Goal: Information Seeking & Learning: Check status

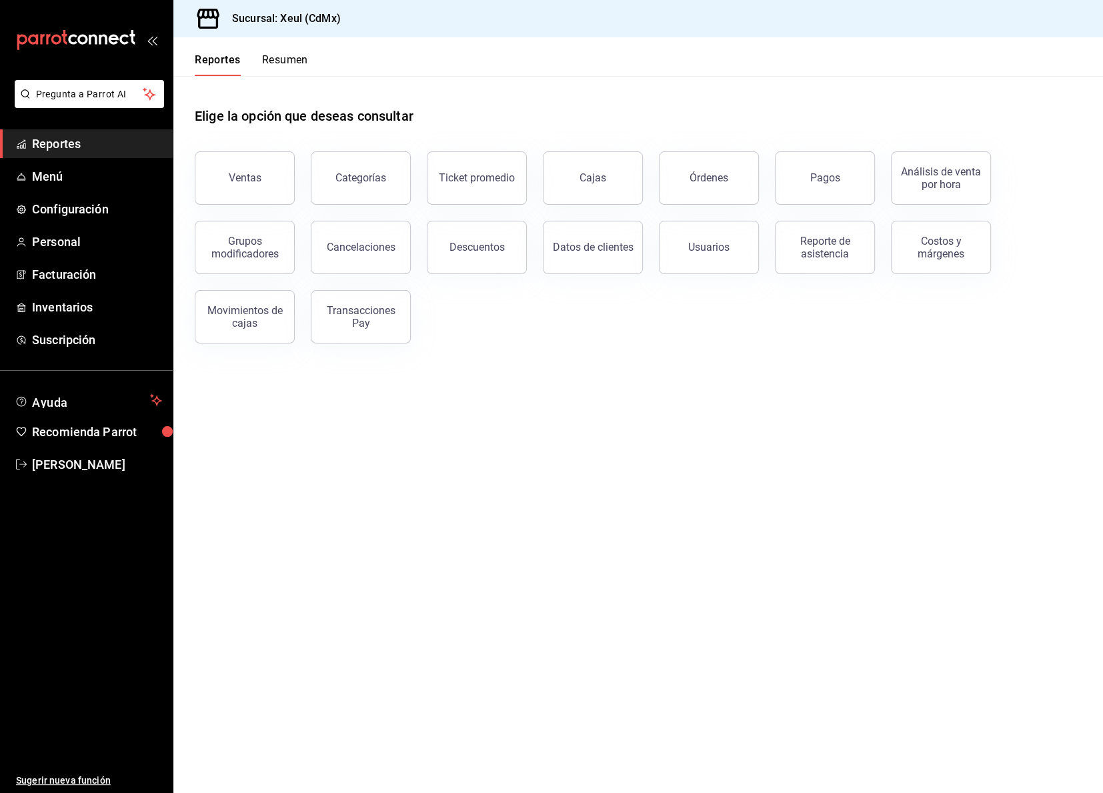
click at [381, 93] on div "Elige la opción que deseas consultar" at bounding box center [638, 105] width 887 height 59
click at [566, 396] on main "Elige la opción que deseas consultar Ventas Categorías Ticket promedio Cajas Ór…" at bounding box center [638, 434] width 930 height 717
click at [816, 236] on div "Reporte de asistencia" at bounding box center [825, 247] width 83 height 25
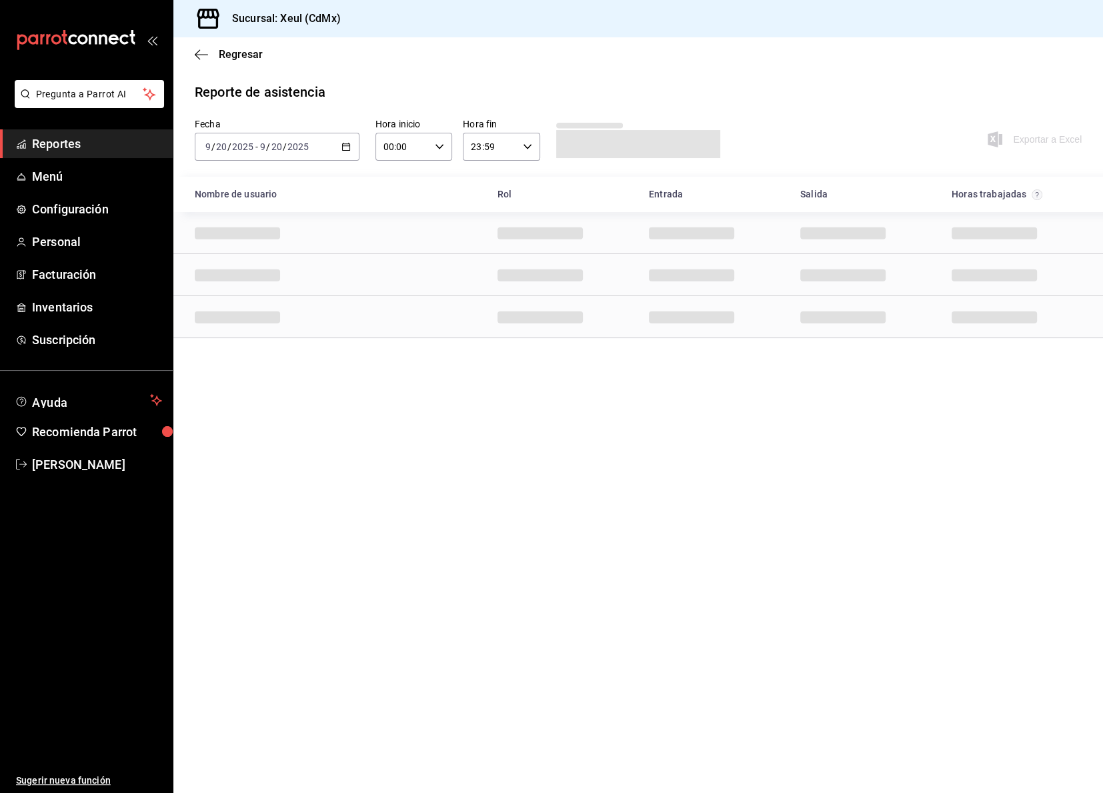
click at [339, 153] on div "2025-09-20 9 / 20 / 2025 - 2025-09-20 9 / 20 / 2025" at bounding box center [277, 147] width 165 height 28
click at [257, 327] on li "Rango de fechas" at bounding box center [257, 337] width 125 height 30
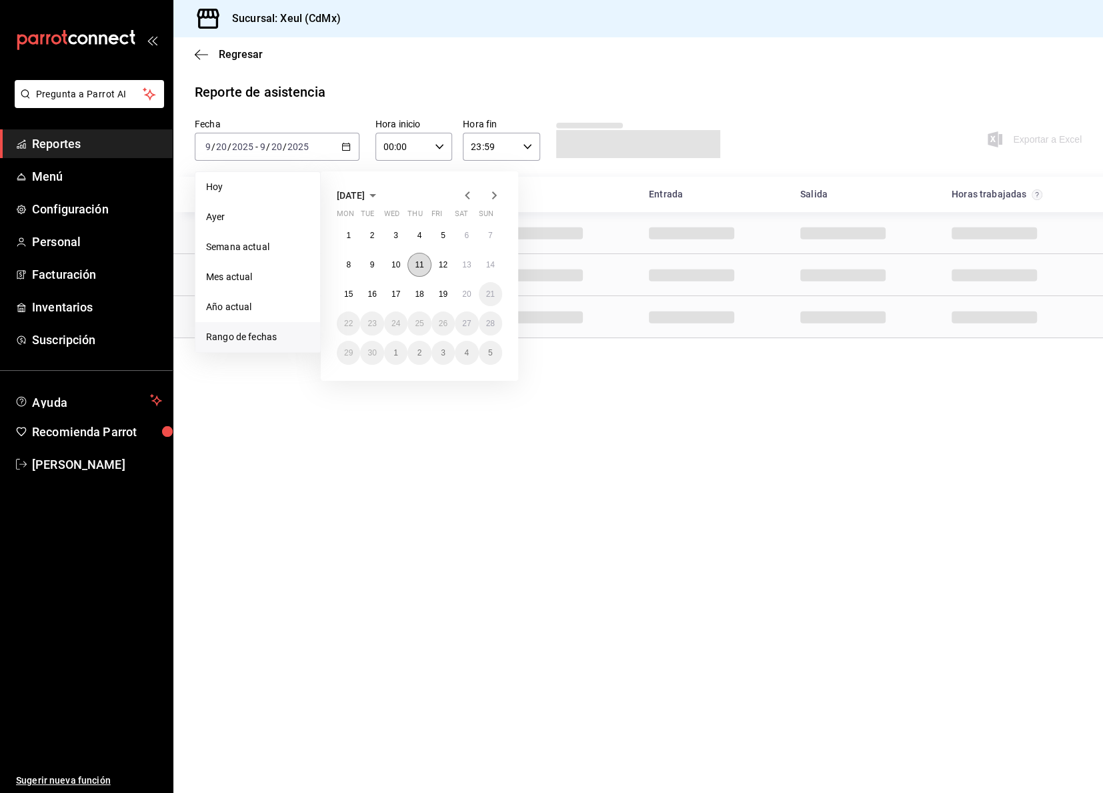
click at [411, 259] on button "11" at bounding box center [419, 265] width 23 height 24
click at [444, 292] on abbr "19" at bounding box center [443, 293] width 9 height 9
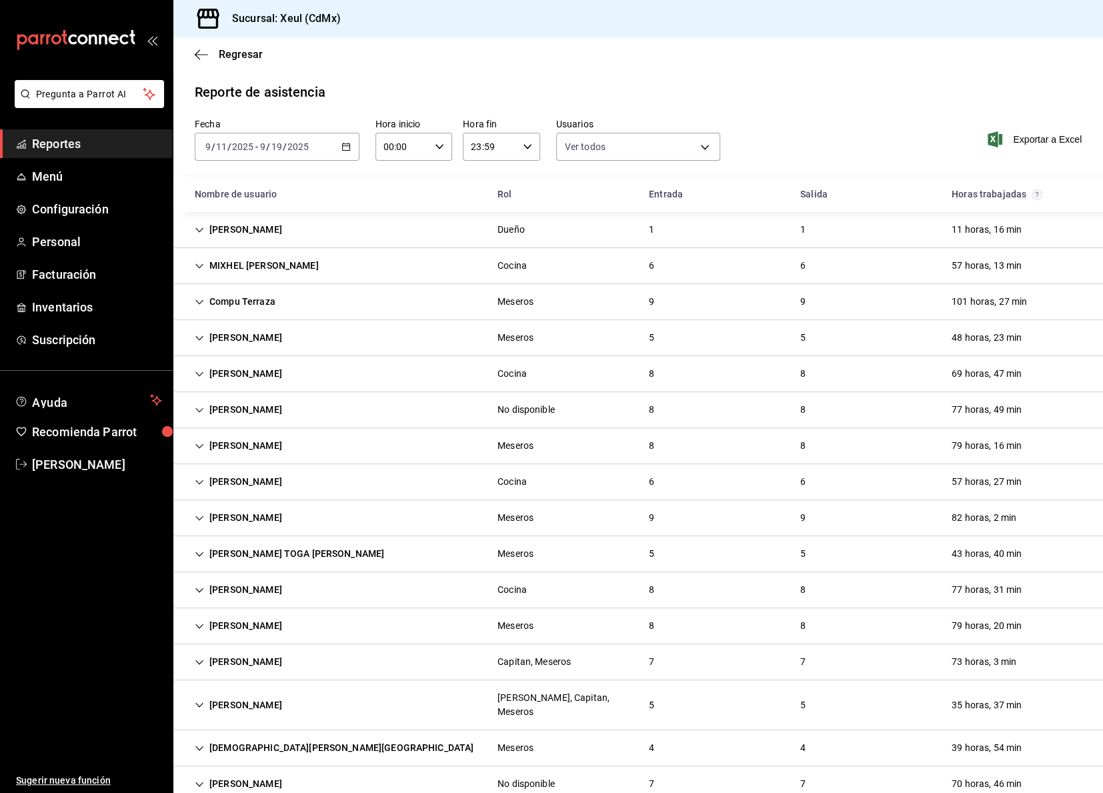
click at [293, 371] on div "DIANA MARBELLA PARTIDA GOMEZ" at bounding box center [238, 373] width 109 height 25
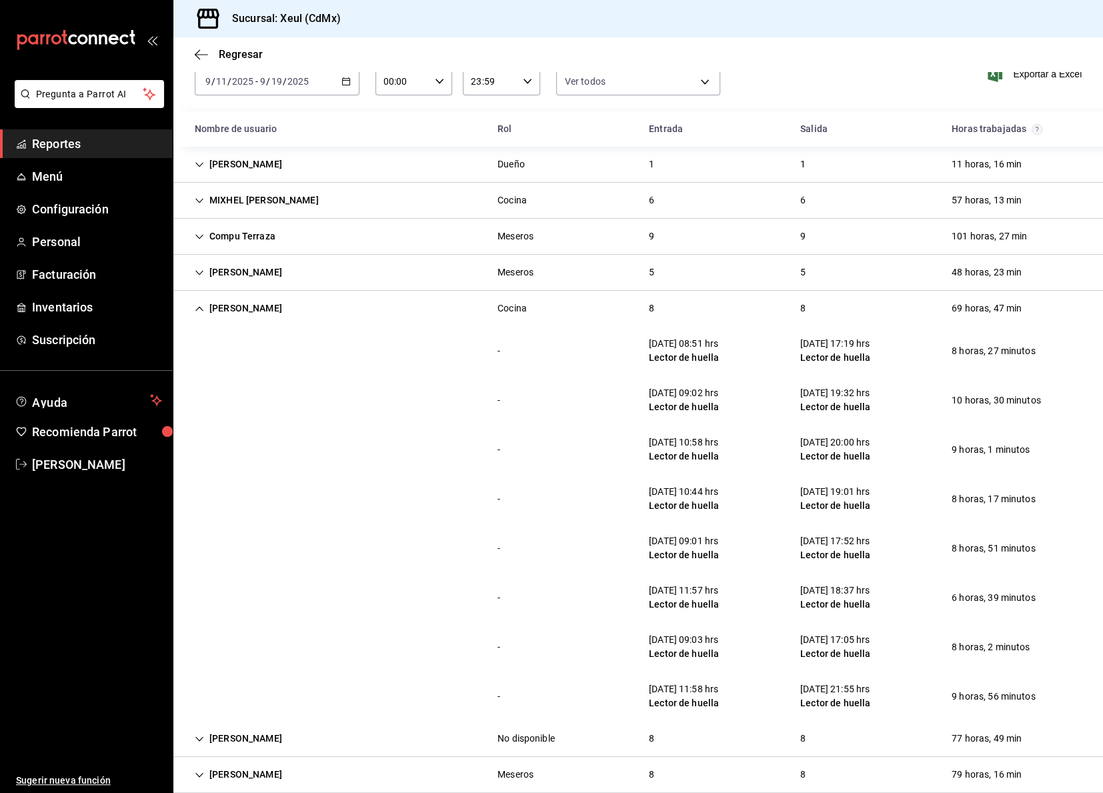
scroll to position [114, 0]
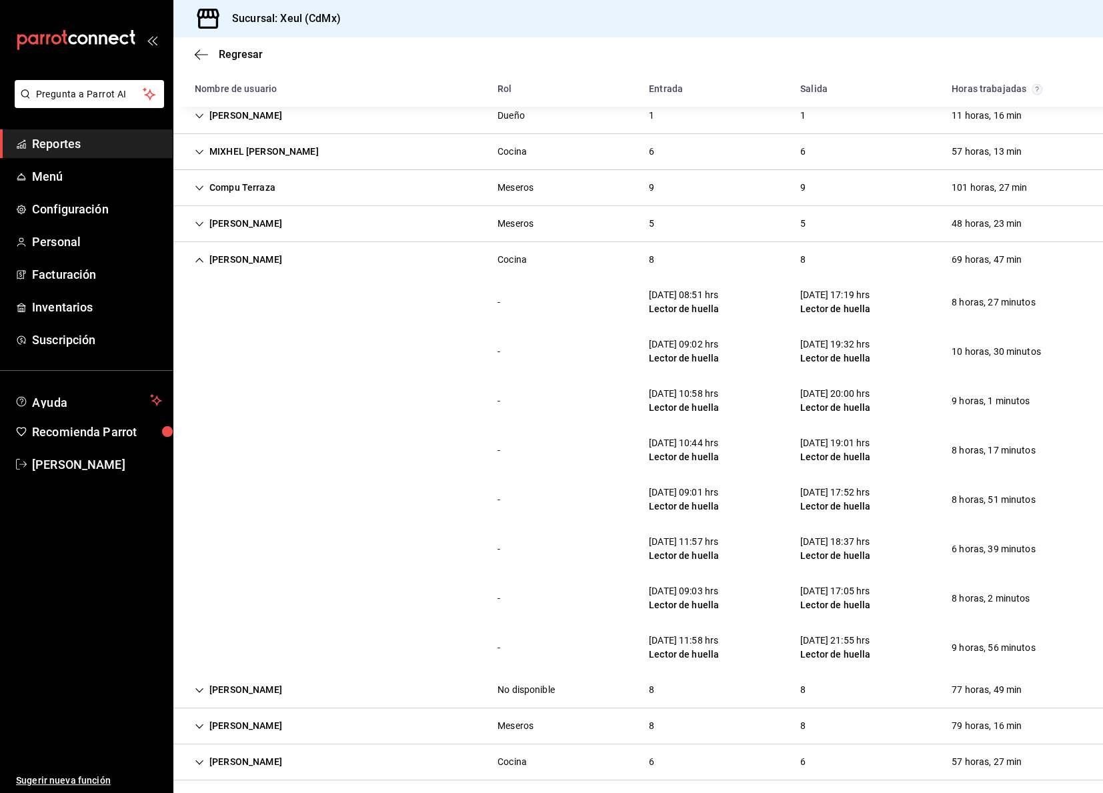
click at [740, 264] on div "DIANA MARBELLA PARTIDA GOMEZ Cocina 8 8 69 horas, 47 min" at bounding box center [638, 259] width 930 height 35
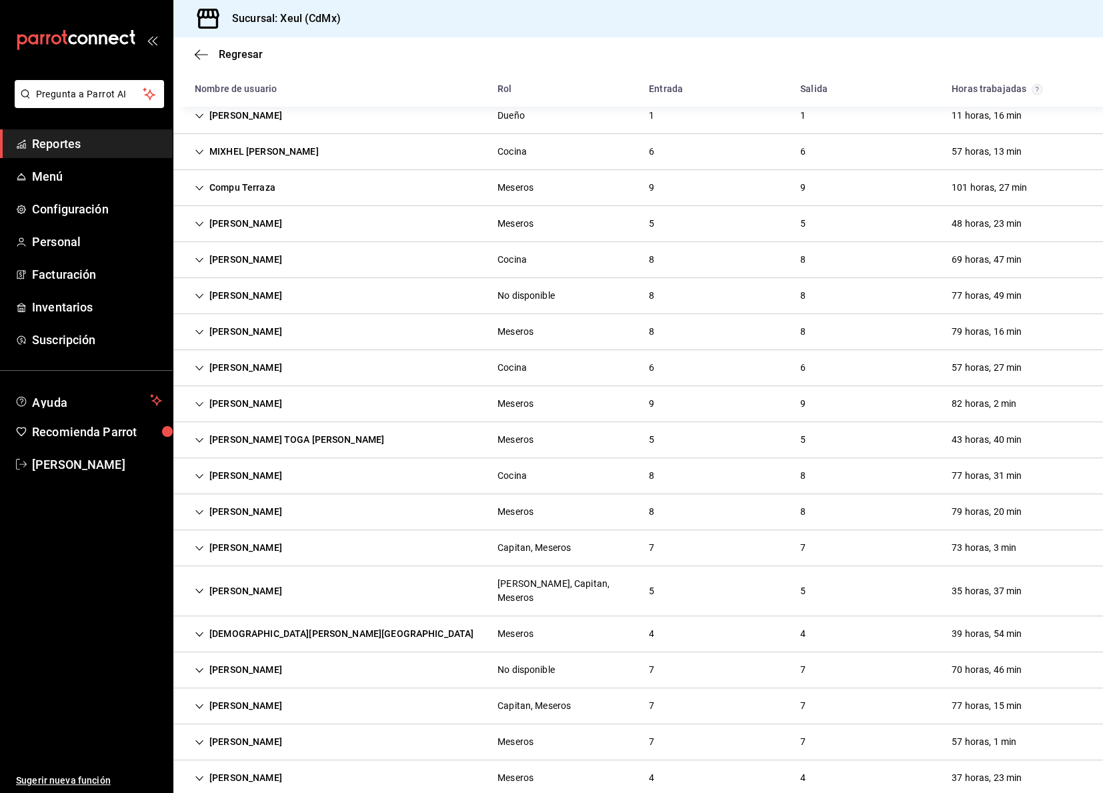
scroll to position [529, 0]
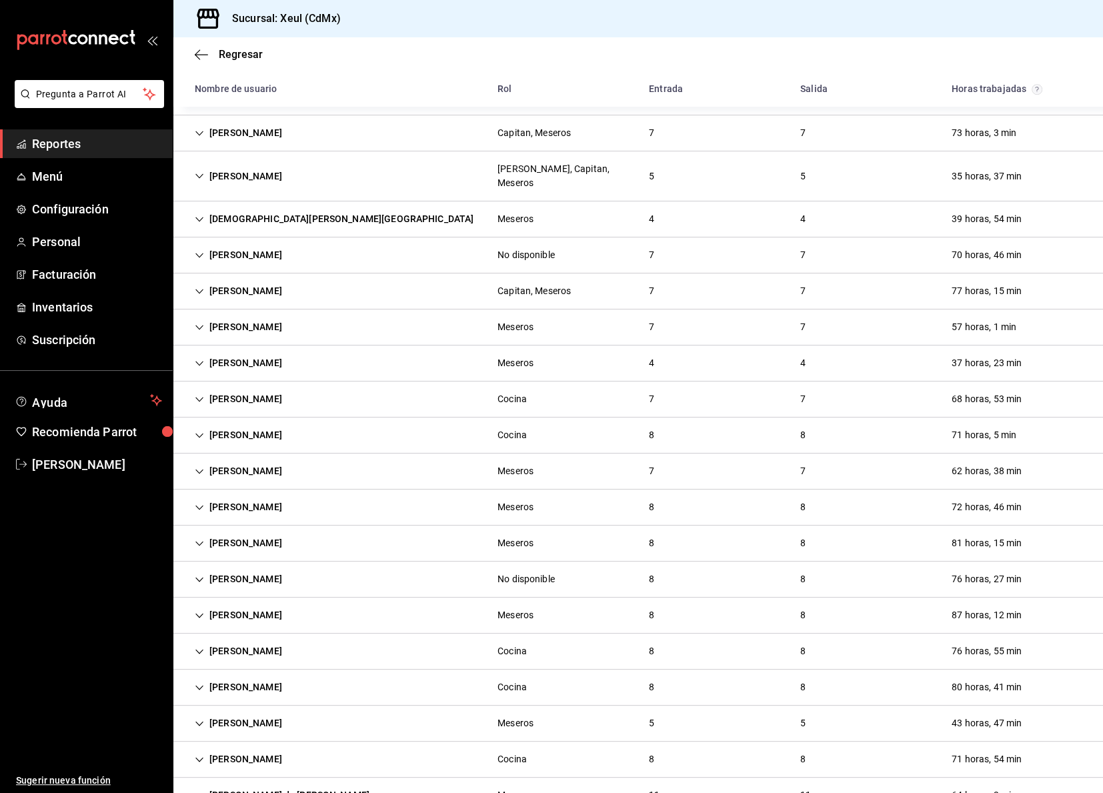
click at [264, 423] on div "Rufina Joel Felipe" at bounding box center [238, 435] width 109 height 25
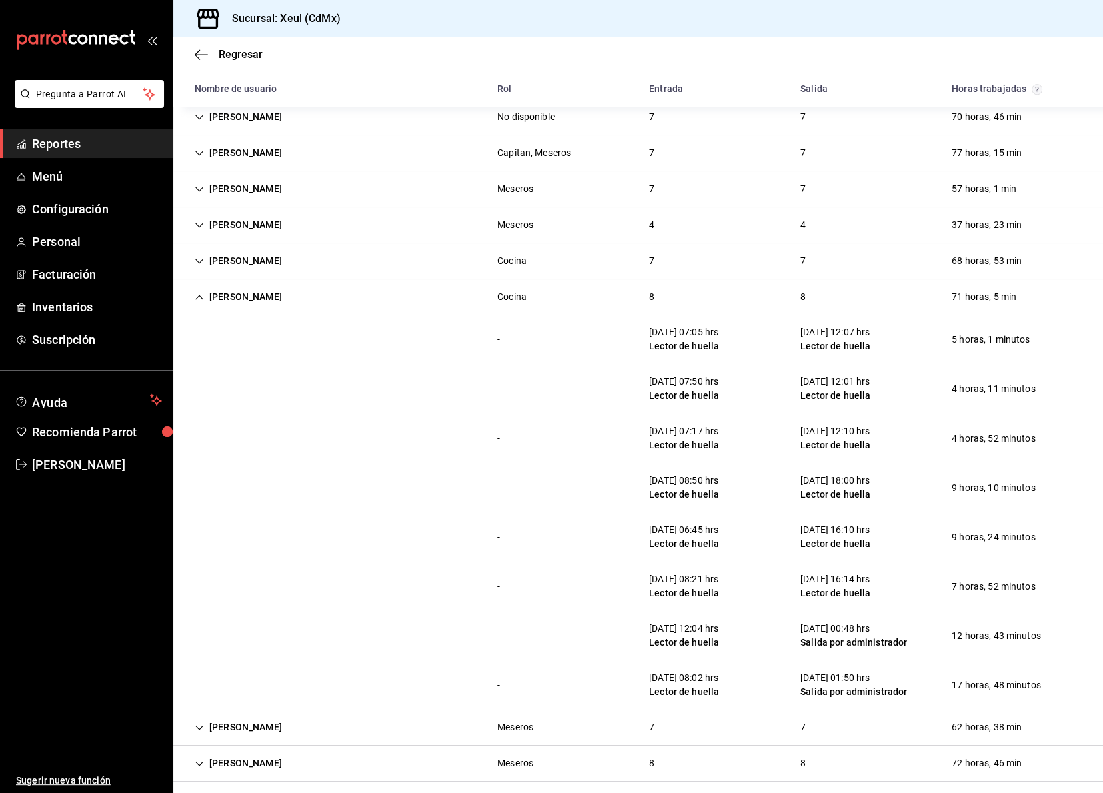
scroll to position [700, 0]
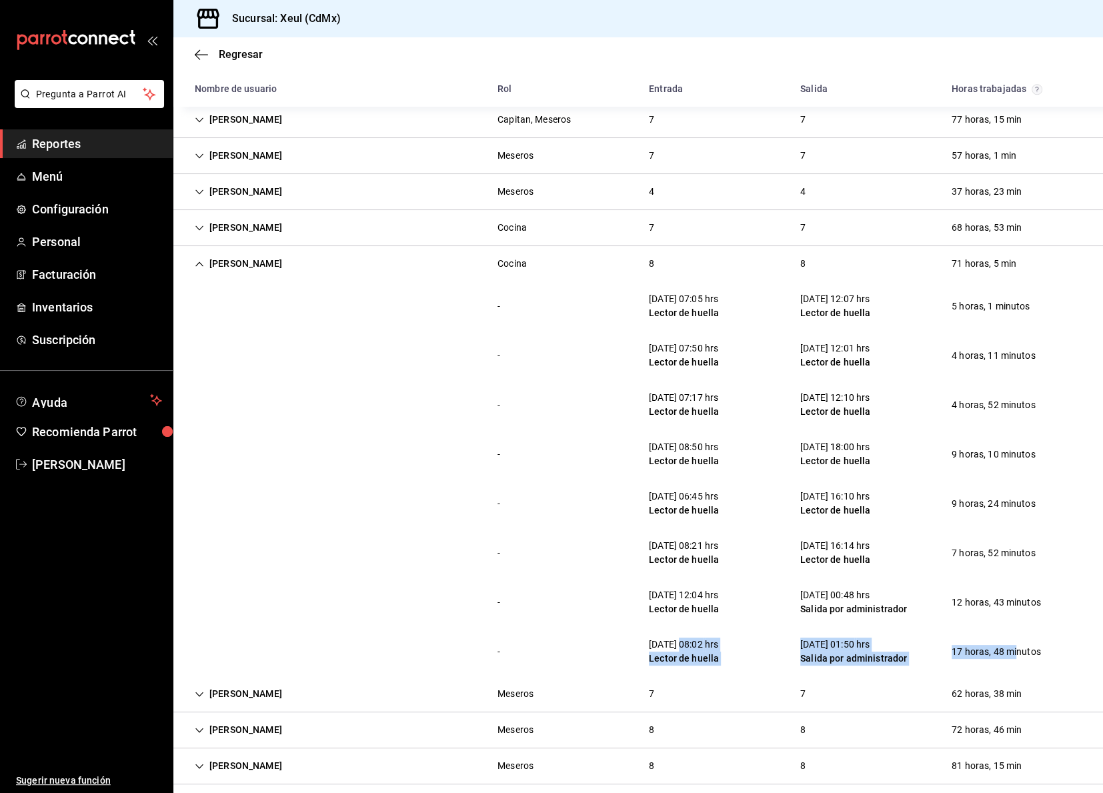
drag, startPoint x: 1017, startPoint y: 631, endPoint x: 684, endPoint y: 623, distance: 332.9
click at [684, 627] on div "- 19/09/25 08:02 hrs Lector de huella 20/09/25 01:50 hrs Salida por administrad…" at bounding box center [638, 651] width 930 height 49
click at [684, 638] on div "19/09/25 08:02 hrs" at bounding box center [684, 645] width 70 height 14
drag, startPoint x: 734, startPoint y: 622, endPoint x: 1029, endPoint y: 627, distance: 295.5
click at [1029, 627] on div "- 19/09/25 08:02 hrs Lector de huella 20/09/25 01:50 hrs Salida por administrad…" at bounding box center [638, 651] width 930 height 49
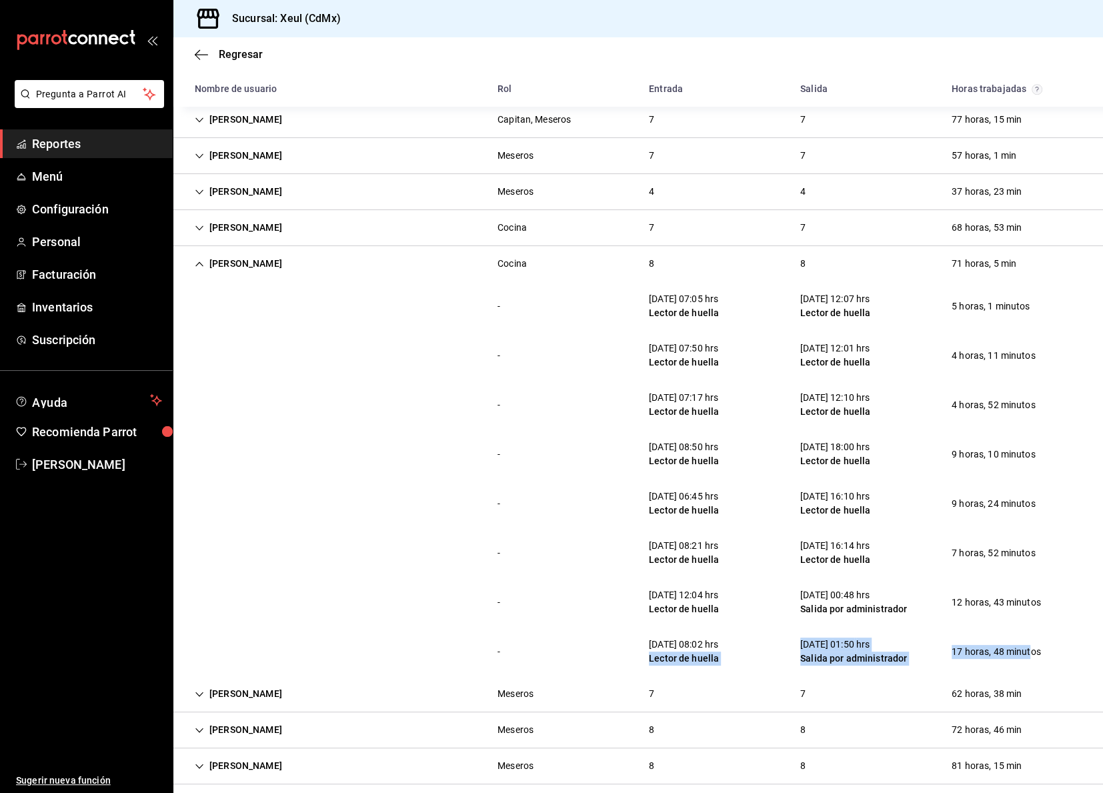
click at [1029, 640] on div "17 horas, 48 minutos" at bounding box center [996, 652] width 111 height 25
drag, startPoint x: 1060, startPoint y: 636, endPoint x: 844, endPoint y: 604, distance: 217.7
click at [842, 603] on div "- 11/09/25 07:05 hrs Lector de huella 11/09/25 12:07 hrs Lector de huella 5 hor…" at bounding box center [638, 478] width 930 height 395
click at [844, 604] on div "- 18/09/25 12:04 hrs Lector de huella 19/09/25 00:48 hrs Salida por administrad…" at bounding box center [638, 602] width 930 height 49
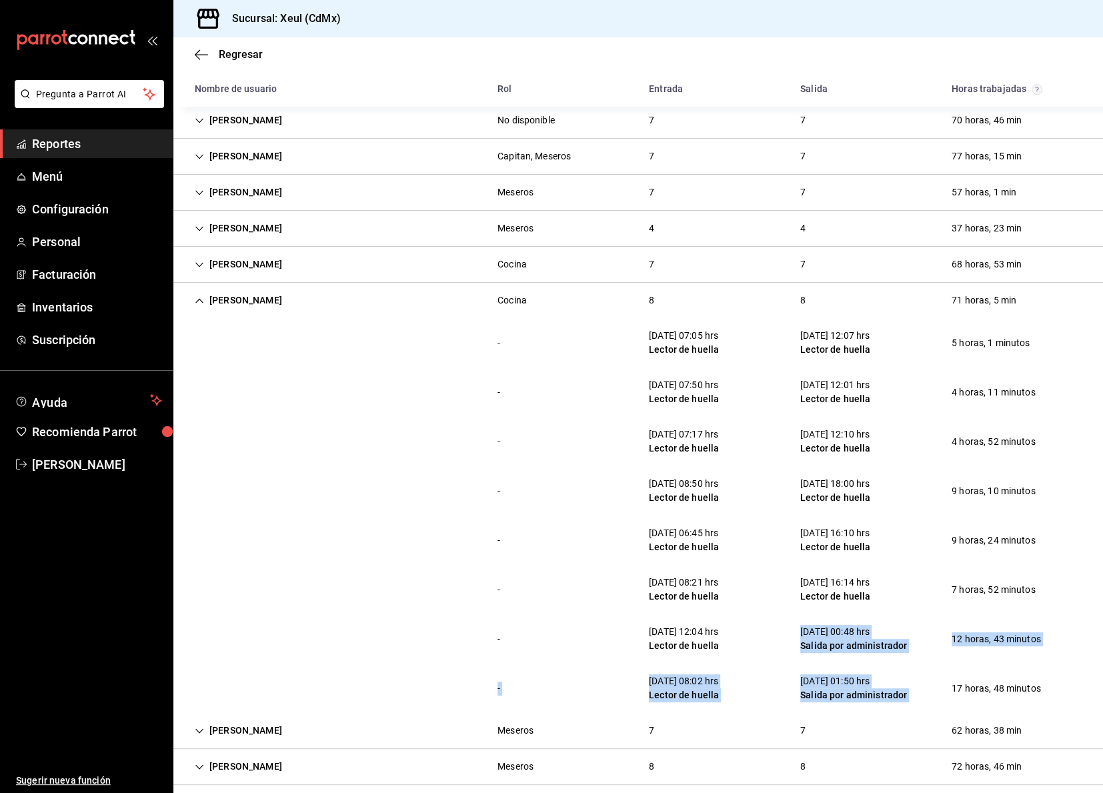
drag, startPoint x: 804, startPoint y: 604, endPoint x: 1005, endPoint y: 662, distance: 209.4
click at [1004, 662] on div "- 11/09/25 07:05 hrs Lector de huella 11/09/25 12:07 hrs Lector de huella 5 hor…" at bounding box center [638, 515] width 930 height 395
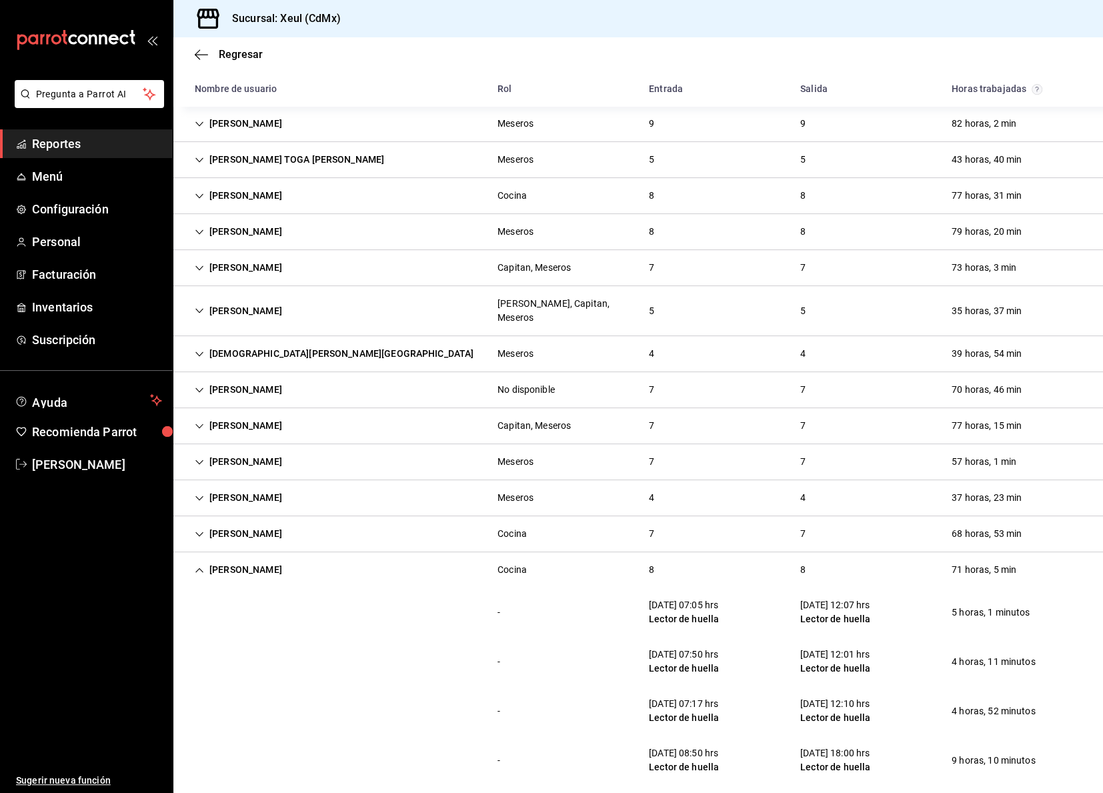
scroll to position [0, 0]
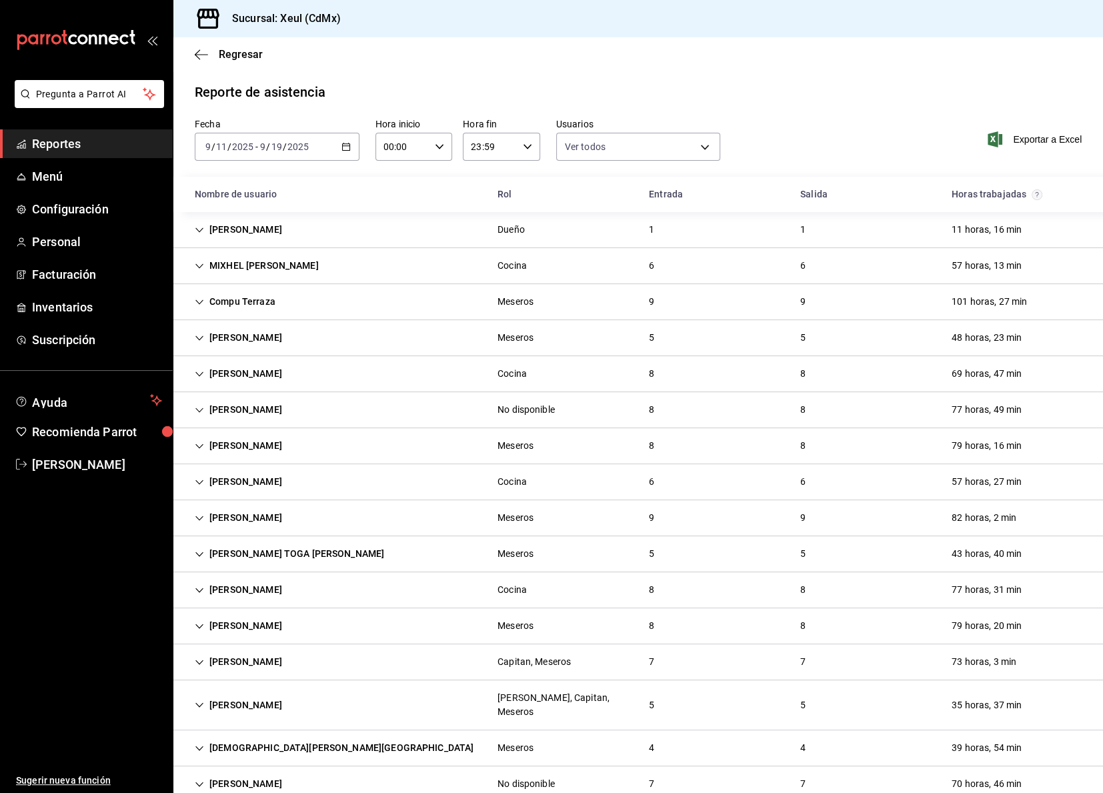
click at [385, 364] on div "DIANA MARBELLA PARTIDA GOMEZ Cocina 8 8 69 horas, 47 min" at bounding box center [638, 374] width 930 height 36
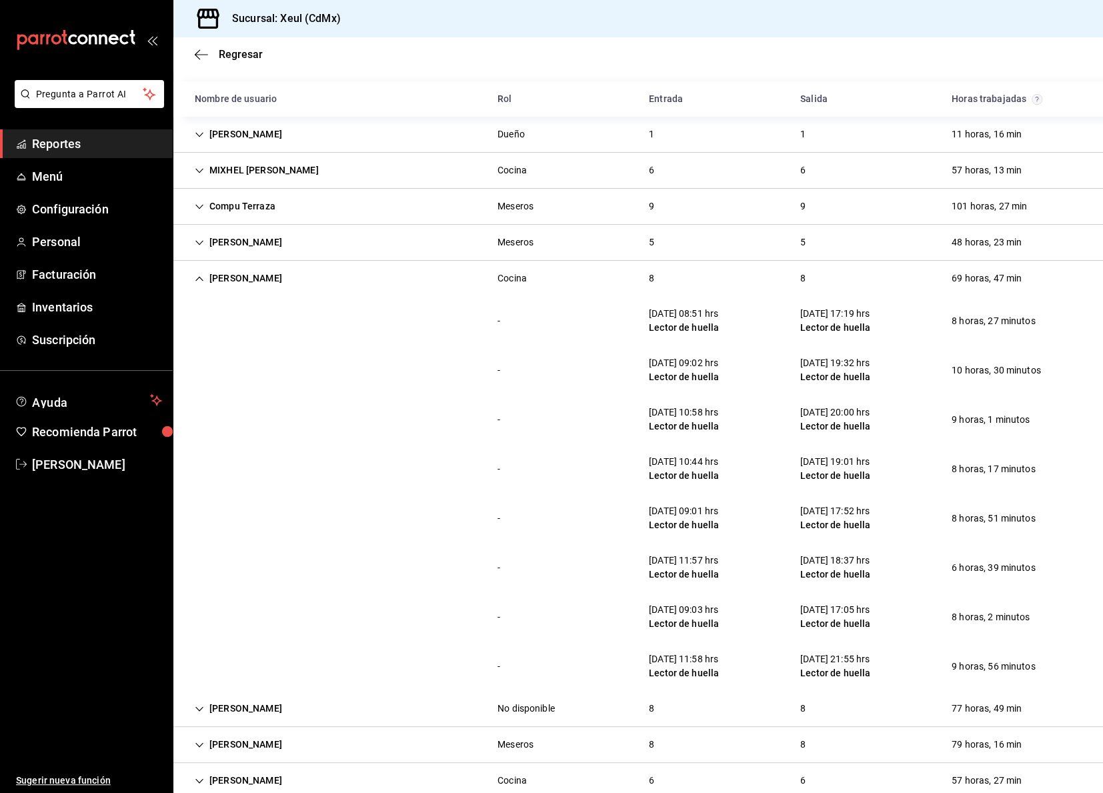
scroll to position [99, 0]
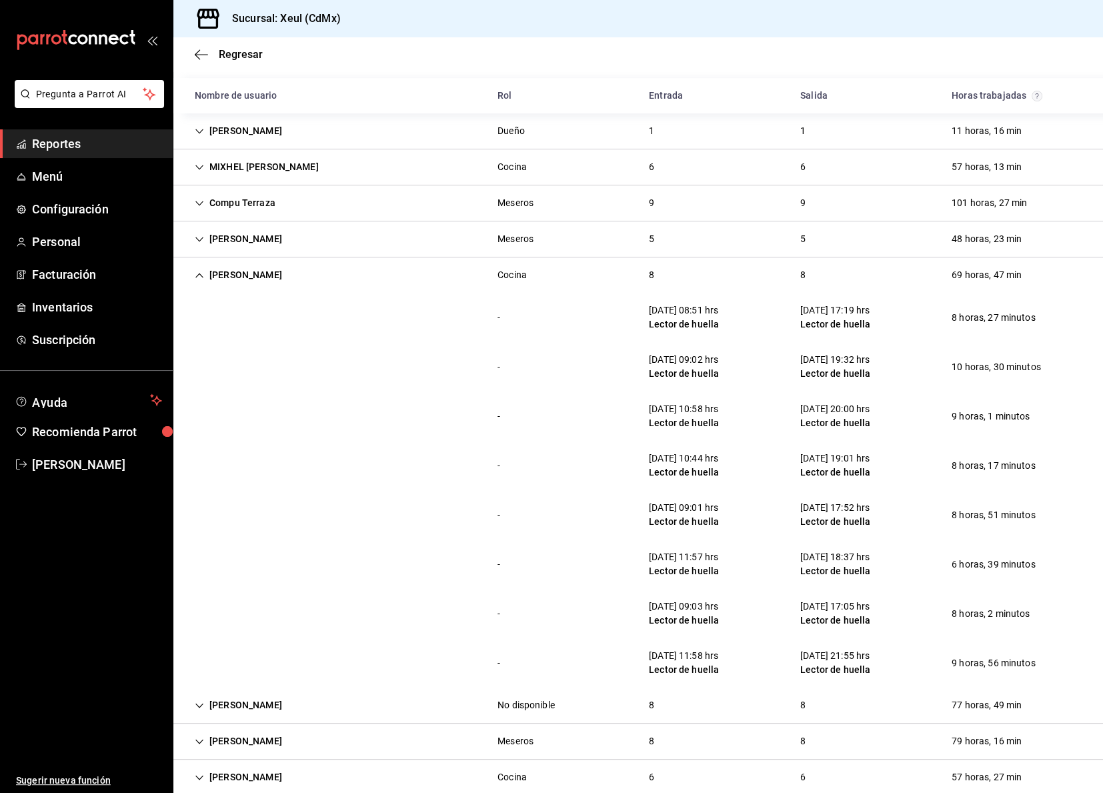
click at [293, 279] on div "DIANA MARBELLA PARTIDA GOMEZ" at bounding box center [238, 275] width 109 height 25
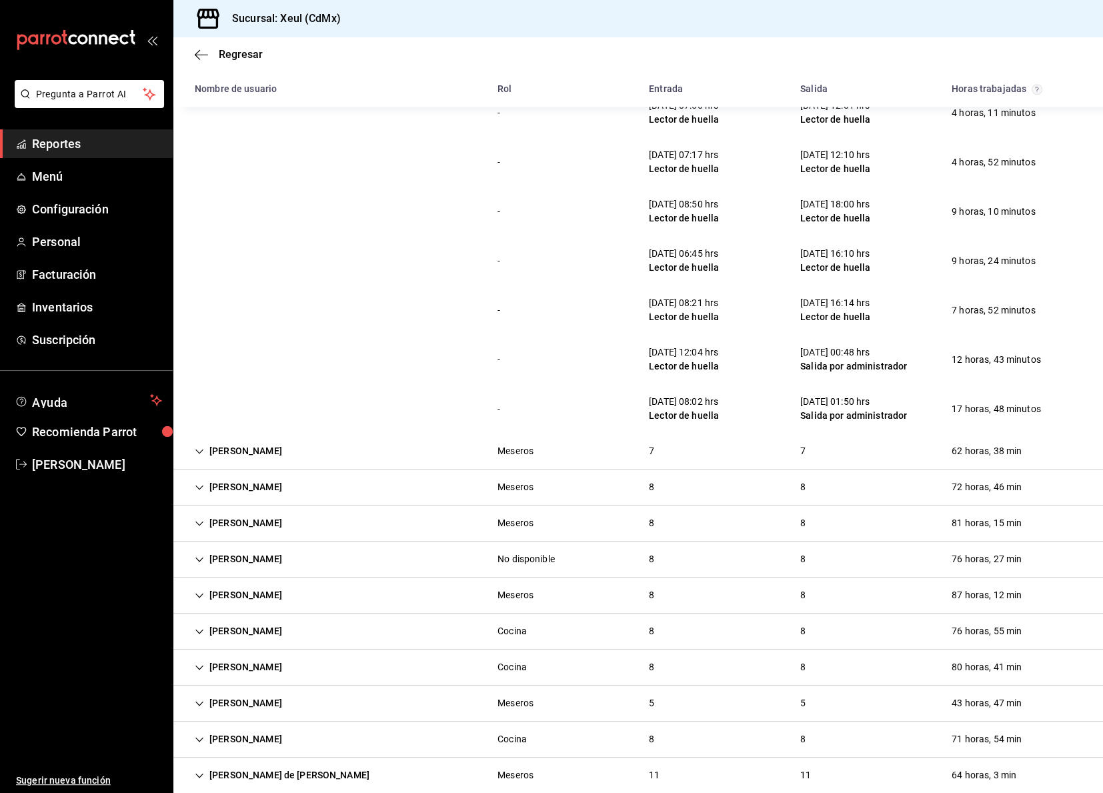
scroll to position [262, 0]
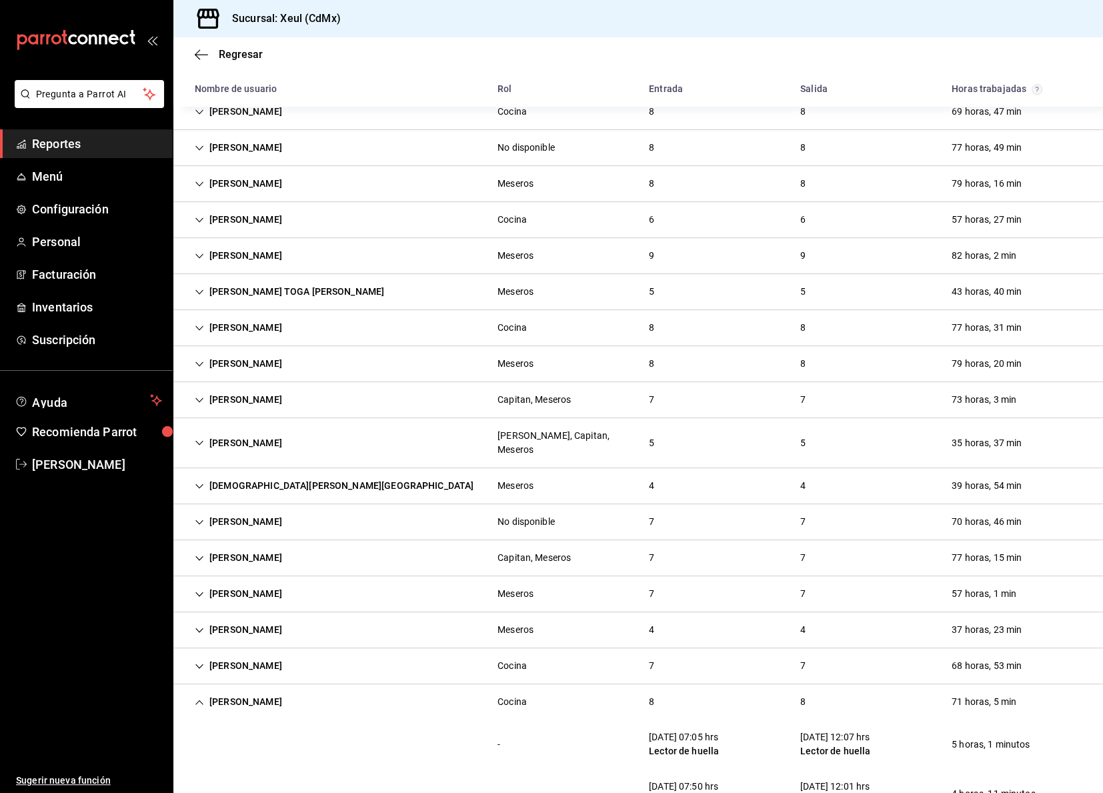
click at [259, 690] on div "Rufina Joel Felipe" at bounding box center [238, 702] width 109 height 25
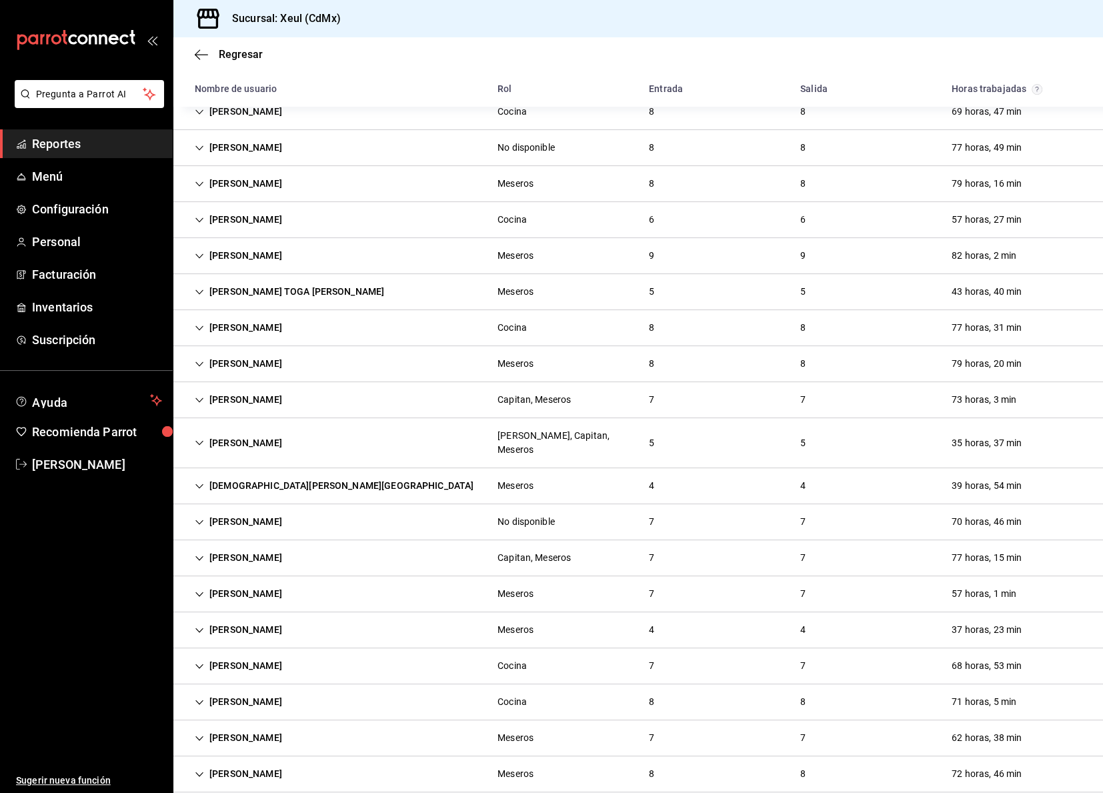
scroll to position [0, 0]
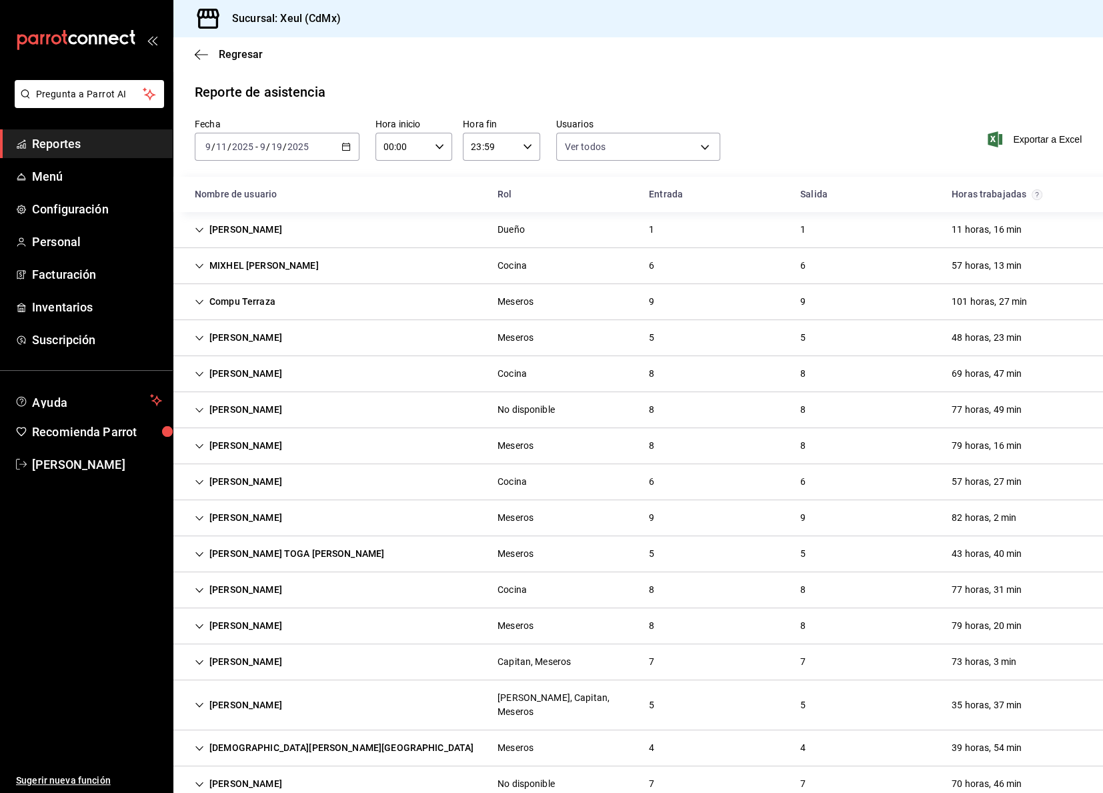
click at [296, 163] on div "Fecha 2025-09-11 9 / 11 / 2025 - 2025-09-19 9 / 19 / 2025 Hora inicio 00:00 Hor…" at bounding box center [638, 147] width 930 height 59
click at [289, 152] on div "2025-09-11 9 / 11 / 2025 - 2025-09-19 9 / 19 / 2025" at bounding box center [277, 147] width 165 height 28
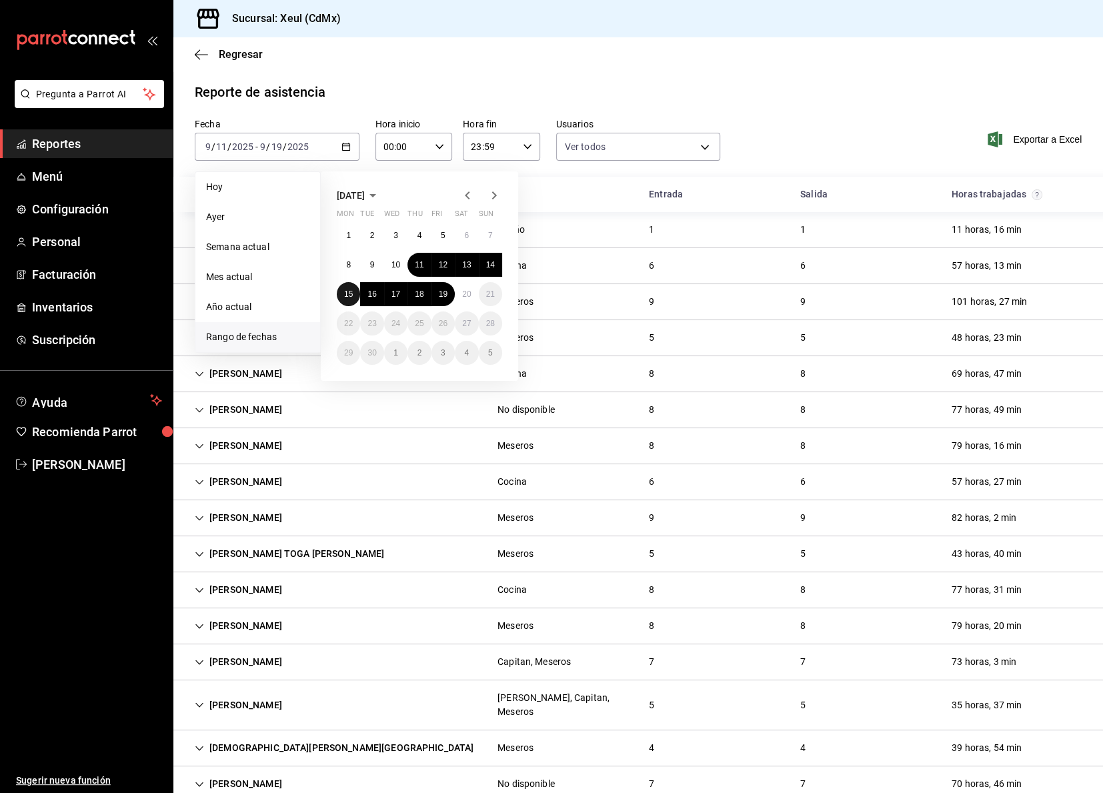
click at [347, 297] on abbr "15" at bounding box center [348, 293] width 9 height 9
click at [443, 296] on abbr "19" at bounding box center [443, 293] width 9 height 9
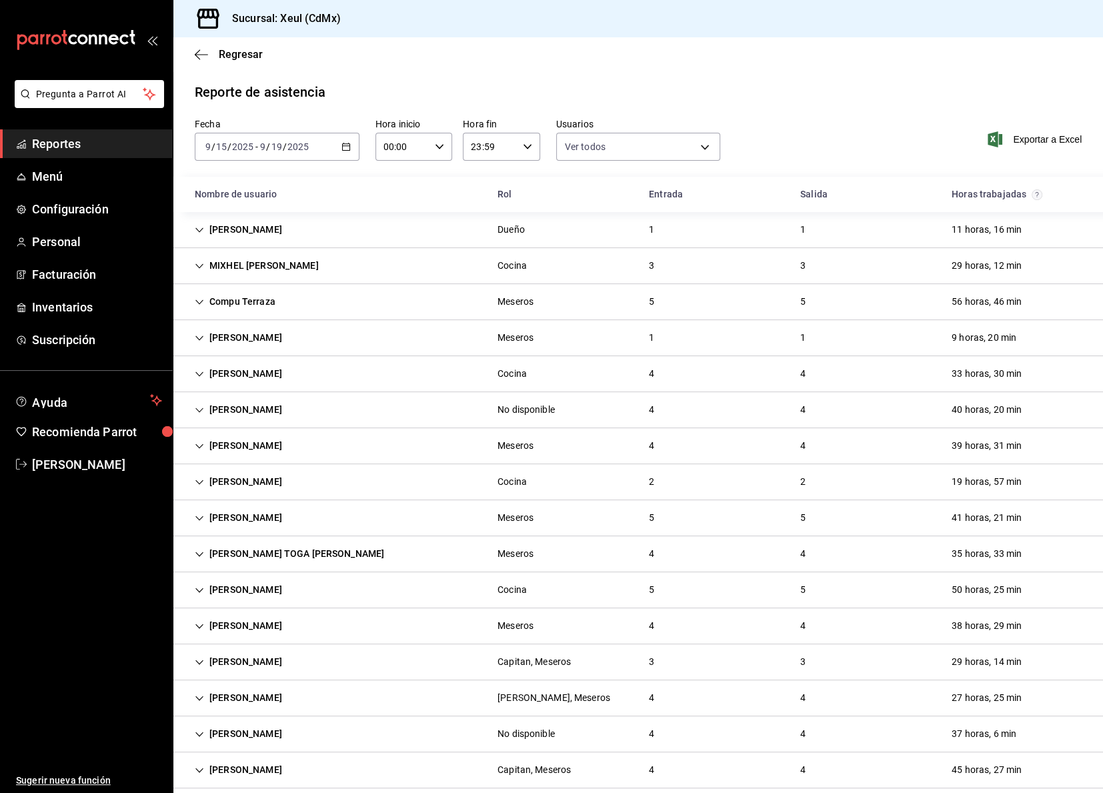
click at [479, 266] on div "MIXHEL VICENTE JUAN Cocina 3 3 29 horas, 12 min" at bounding box center [638, 266] width 930 height 36
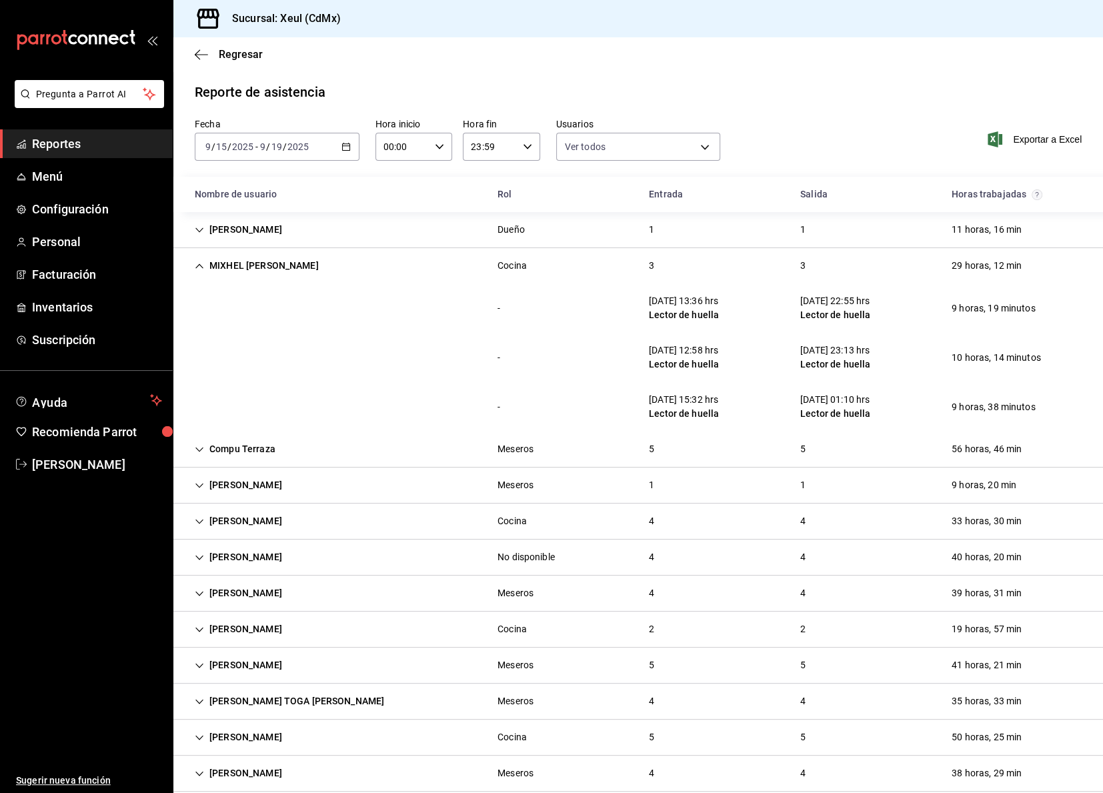
click at [479, 266] on div "MIXHEL VICENTE JUAN Cocina 3 3 29 horas, 12 min" at bounding box center [638, 265] width 930 height 35
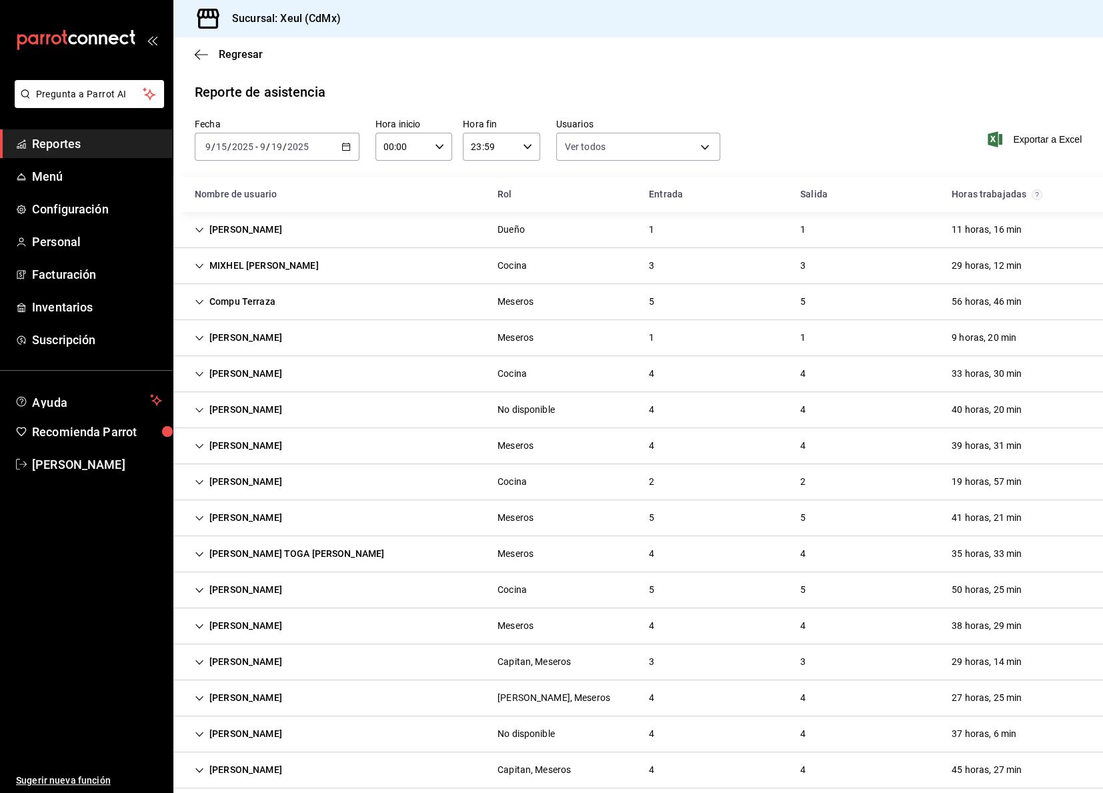
click at [293, 367] on div "DIANA MARBELLA PARTIDA GOMEZ" at bounding box center [238, 373] width 109 height 25
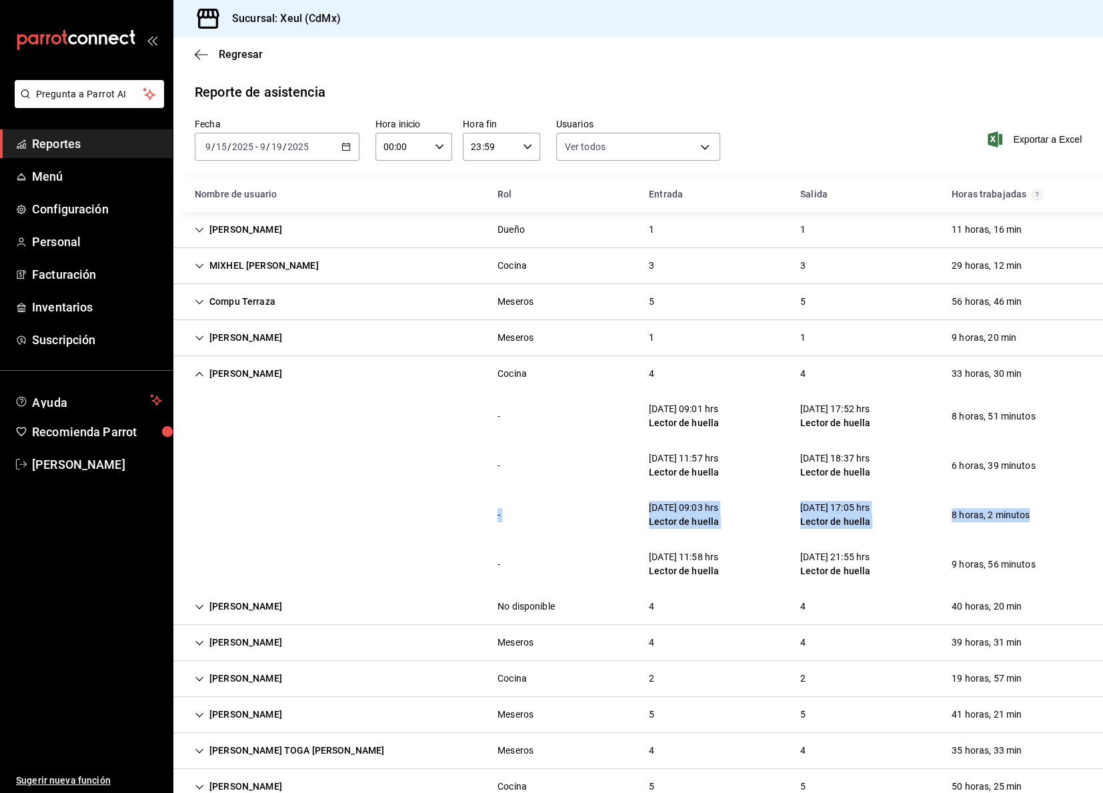
drag, startPoint x: 1028, startPoint y: 528, endPoint x: 994, endPoint y: 474, distance: 64.2
click at [994, 474] on div "- 15/09/25 09:01 hrs Lector de huella 15/09/25 17:52 hrs Lector de huella 8 hor…" at bounding box center [638, 490] width 930 height 197
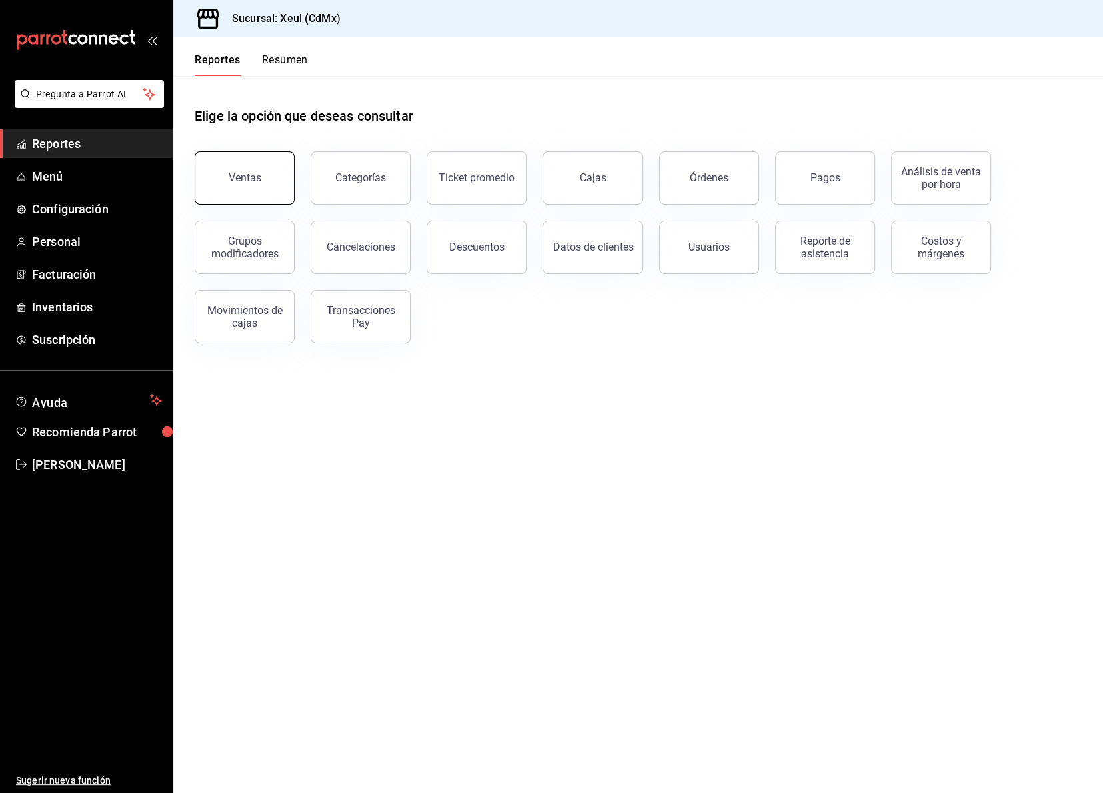
click at [251, 167] on button "Ventas" at bounding box center [245, 177] width 100 height 53
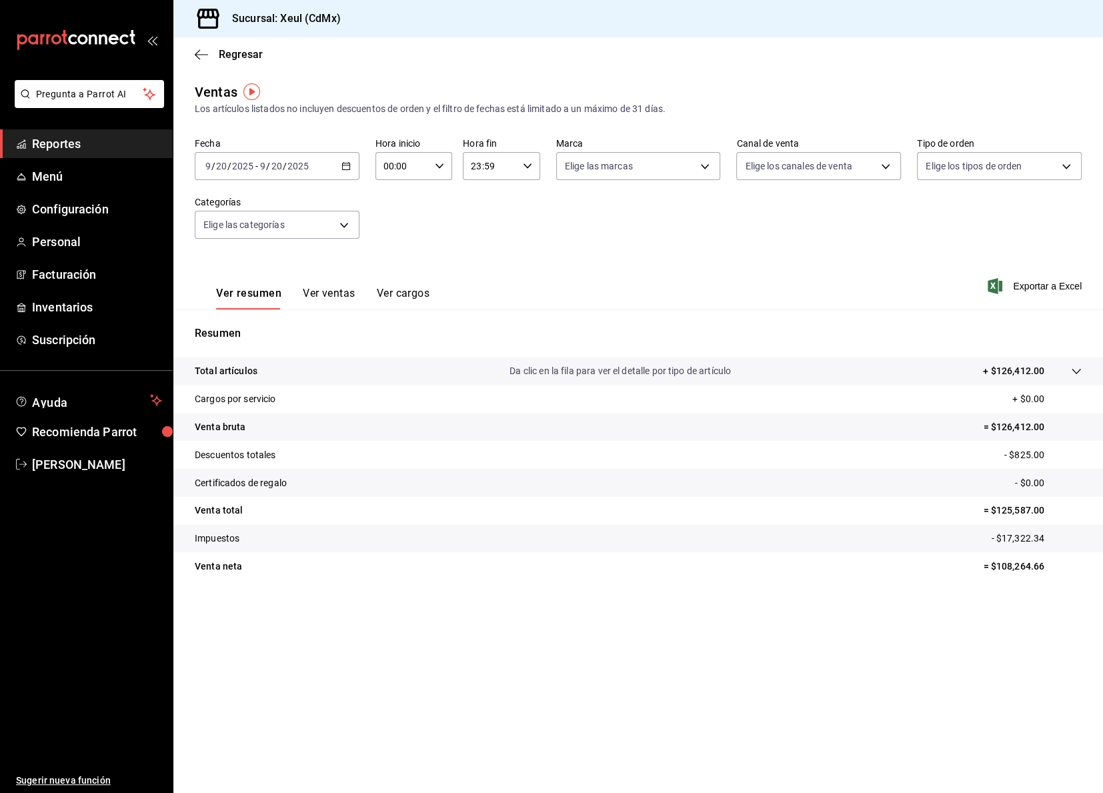
click at [338, 170] on div "[DATE] [DATE] - [DATE] [DATE]" at bounding box center [277, 166] width 165 height 28
click at [285, 324] on span "Rango de fechas" at bounding box center [257, 326] width 103 height 14
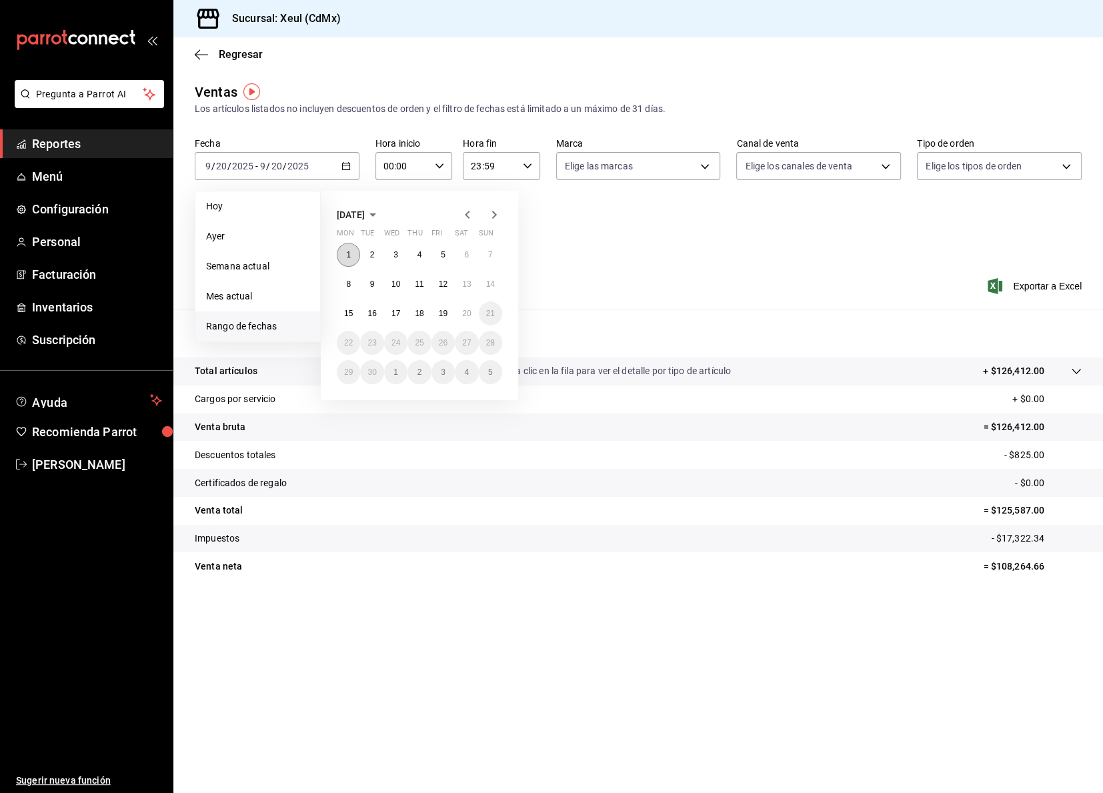
click at [356, 262] on button "1" at bounding box center [348, 255] width 23 height 24
click at [464, 315] on abbr "20" at bounding box center [466, 313] width 9 height 9
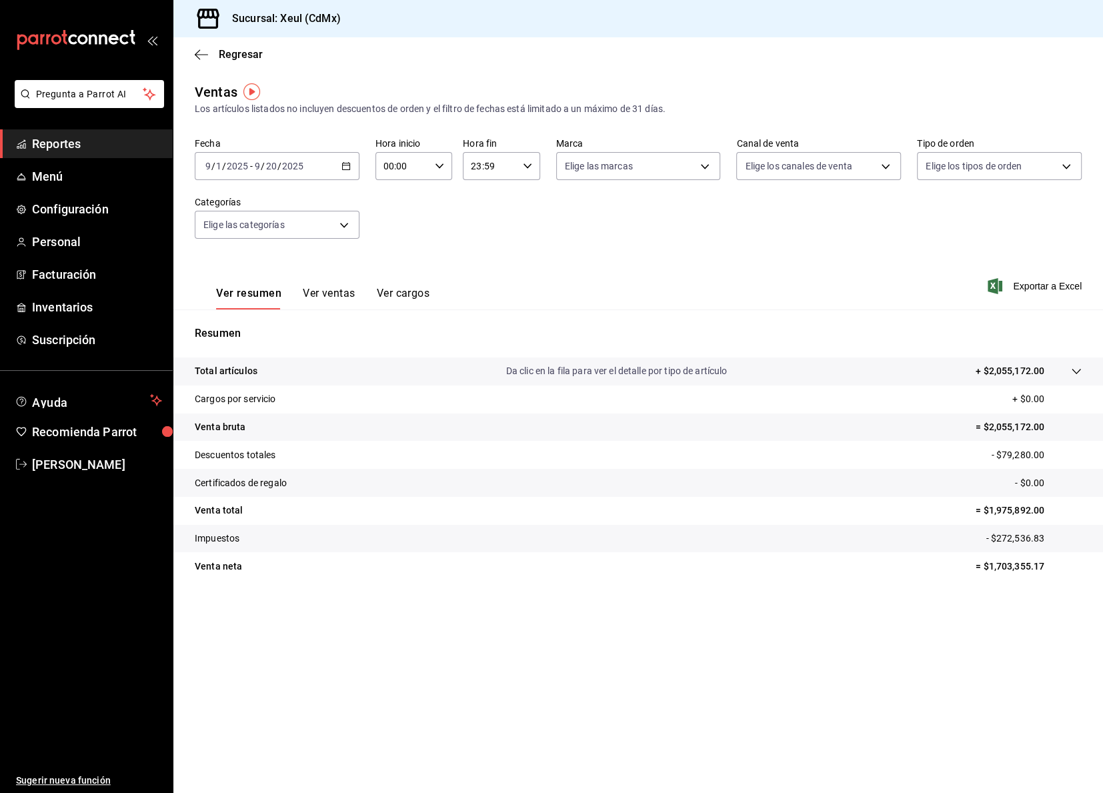
click at [313, 298] on button "Ver ventas" at bounding box center [329, 298] width 53 height 23
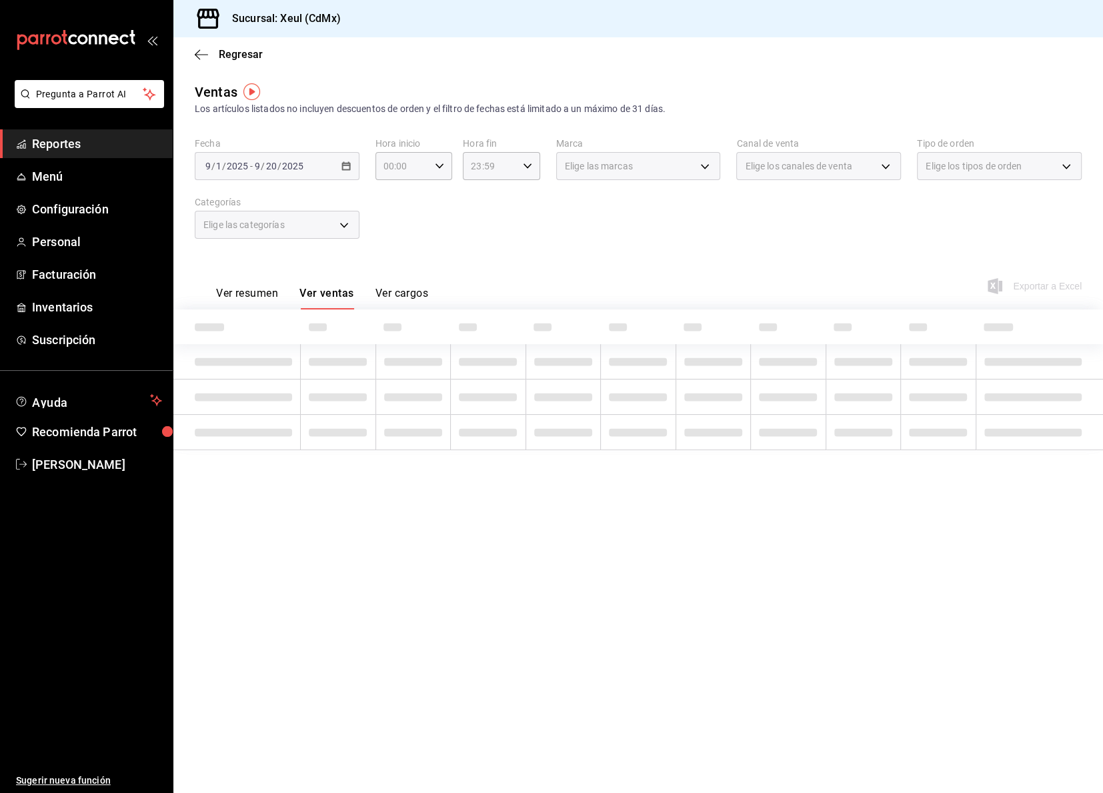
click at [355, 230] on div "Elige las categorías" at bounding box center [277, 225] width 165 height 28
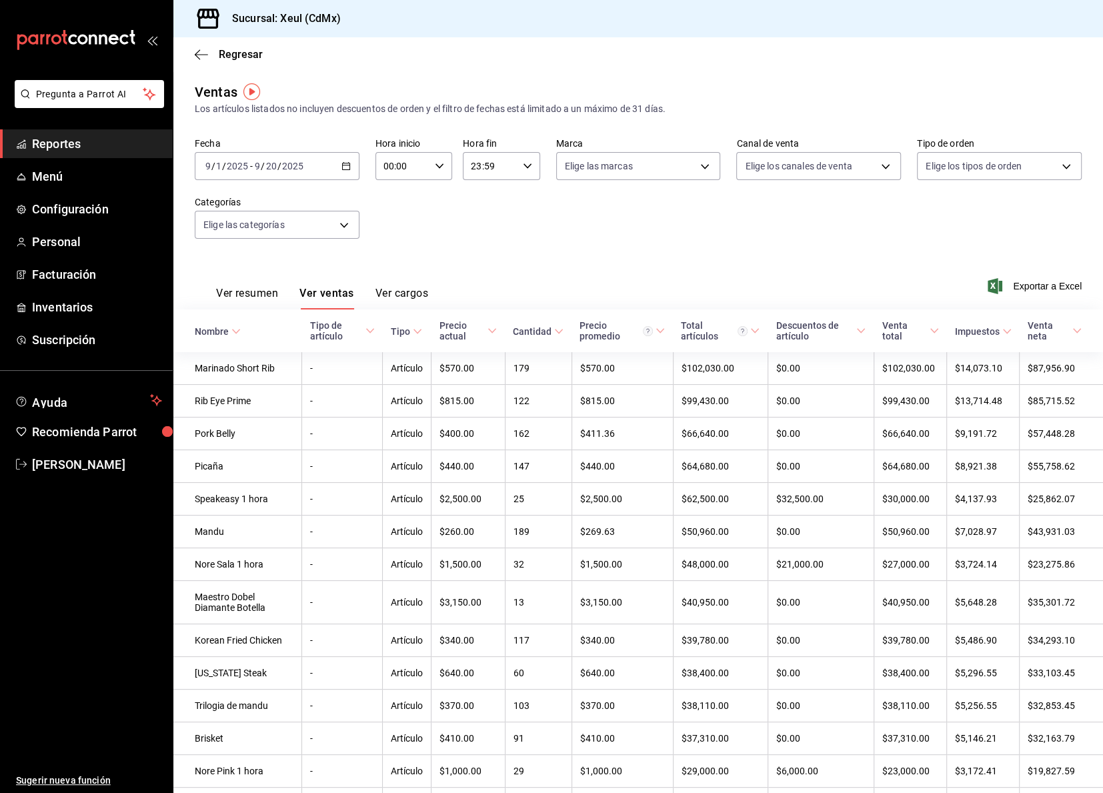
click at [449, 255] on div "Ver resumen Ver ventas Ver cargos Exportar a Excel" at bounding box center [638, 282] width 930 height 55
click at [346, 229] on body "Pregunta a Parrot AI Reportes Menú Configuración Personal Facturación Inventari…" at bounding box center [551, 396] width 1103 height 793
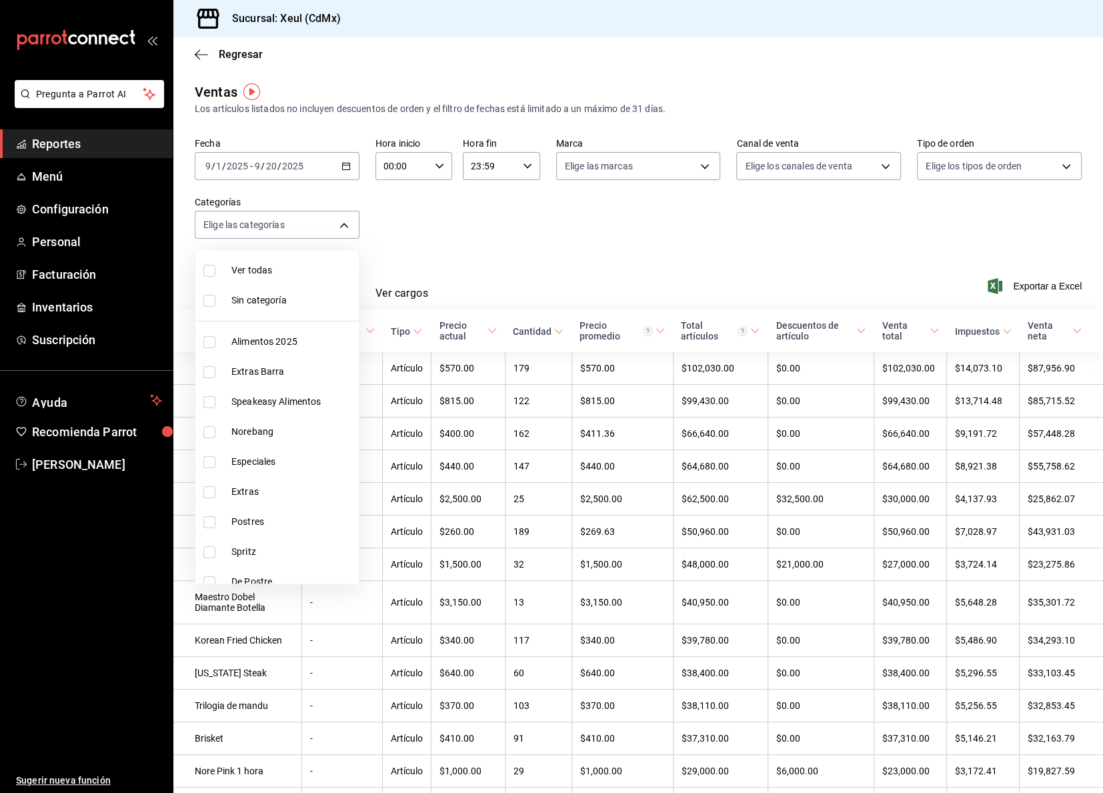
click at [407, 233] on div at bounding box center [551, 396] width 1103 height 793
click at [334, 215] on body "Pregunta a Parrot AI Reportes Menú Configuración Personal Facturación Inventari…" at bounding box center [551, 396] width 1103 height 793
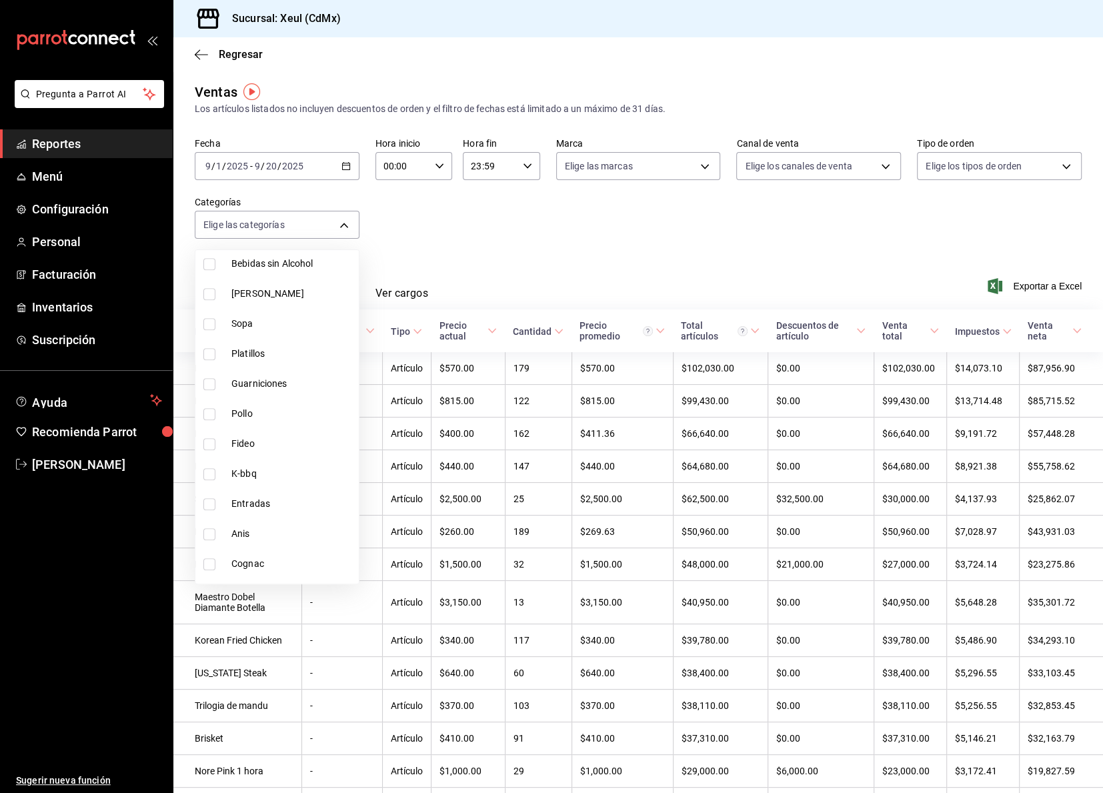
scroll to position [564, 0]
click at [284, 494] on span "Entradas" at bounding box center [292, 499] width 122 height 14
type input "486f1b30-1559-4608-85af-c46414e97dcc"
checkbox input "true"
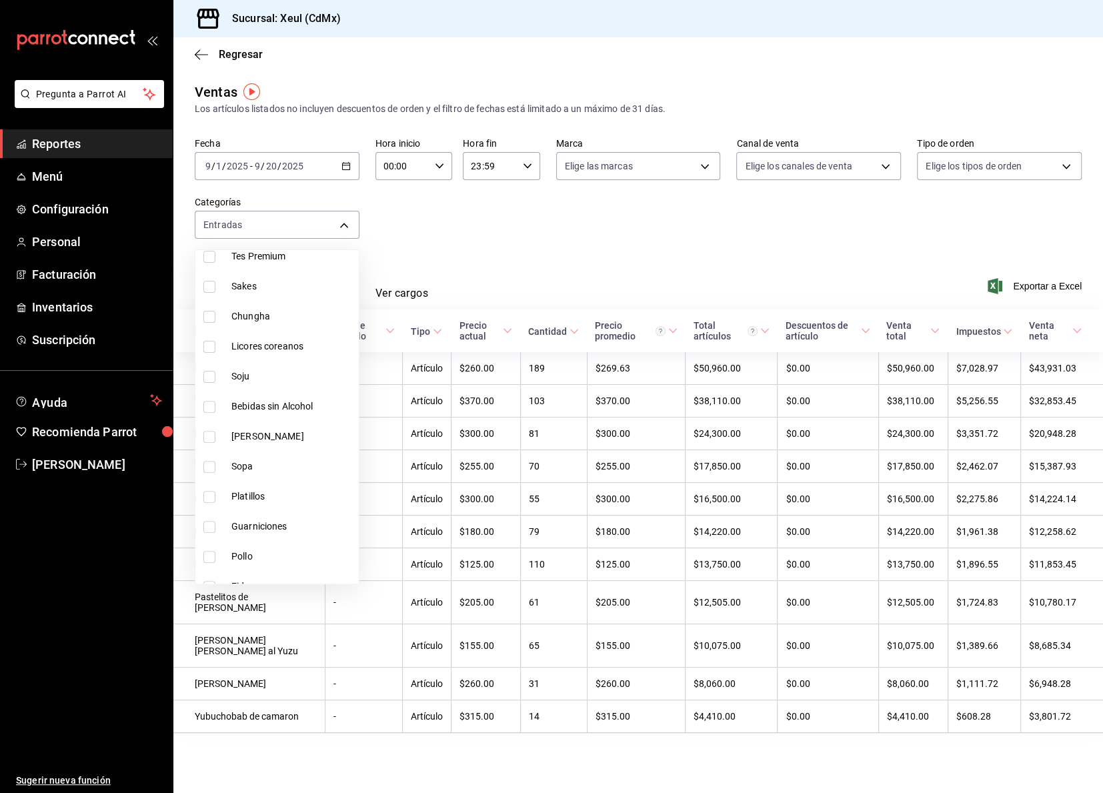
scroll to position [418, 0]
click at [295, 504] on li "Platillos" at bounding box center [276, 494] width 163 height 30
type input "486f1b30-1559-4608-85af-c46414e97dcc,dda85aaa-5fc4-43ac-8b0c-c23ca6f13e77"
checkbox input "true"
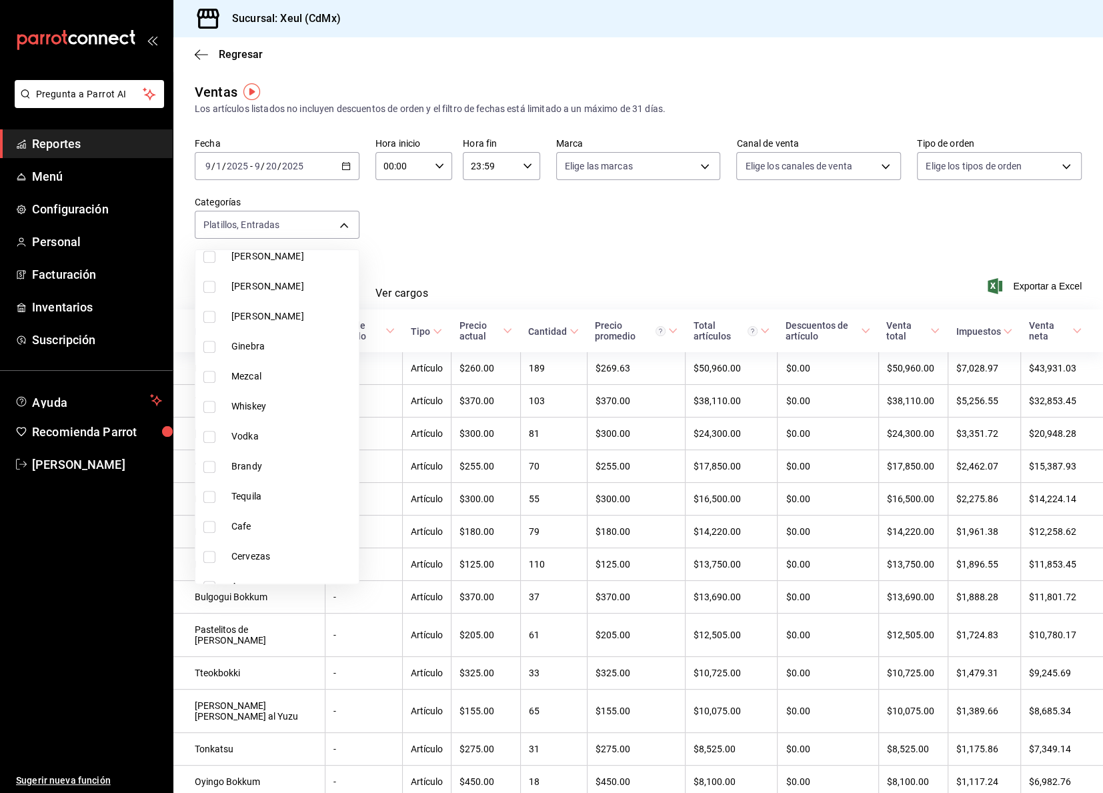
scroll to position [973, 0]
click at [262, 568] on span "Arroz" at bounding box center [292, 569] width 122 height 14
type input "486f1b30-1559-4608-85af-c46414e97dcc,dda85aaa-5fc4-43ac-8b0c-c23ca6f13e77,9d394…"
checkbox input "true"
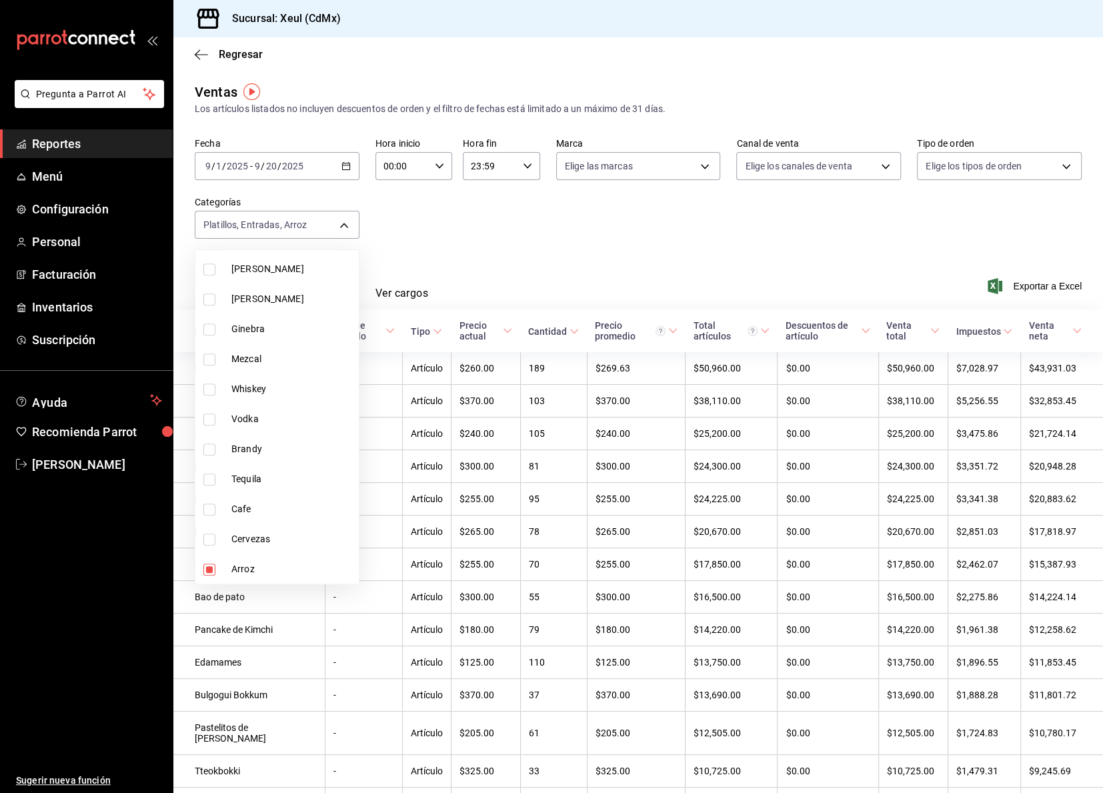
click at [558, 205] on div at bounding box center [551, 396] width 1103 height 793
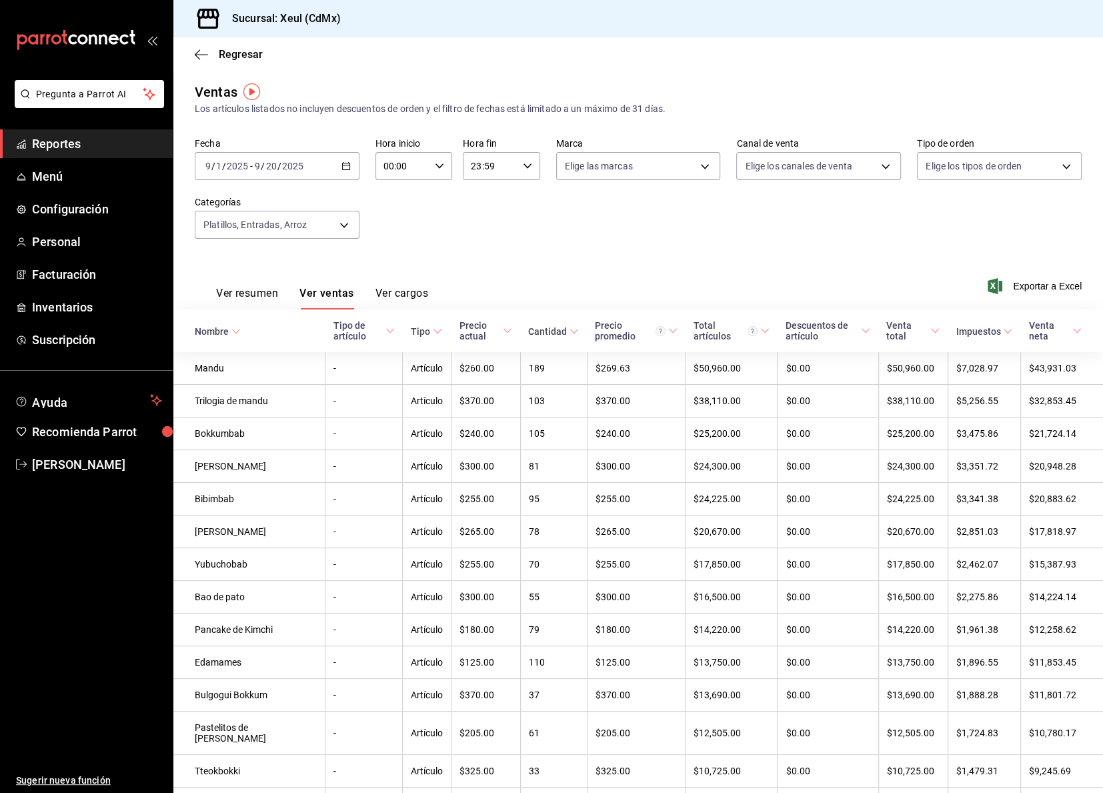
click at [75, 140] on span "Reportes" at bounding box center [97, 144] width 130 height 18
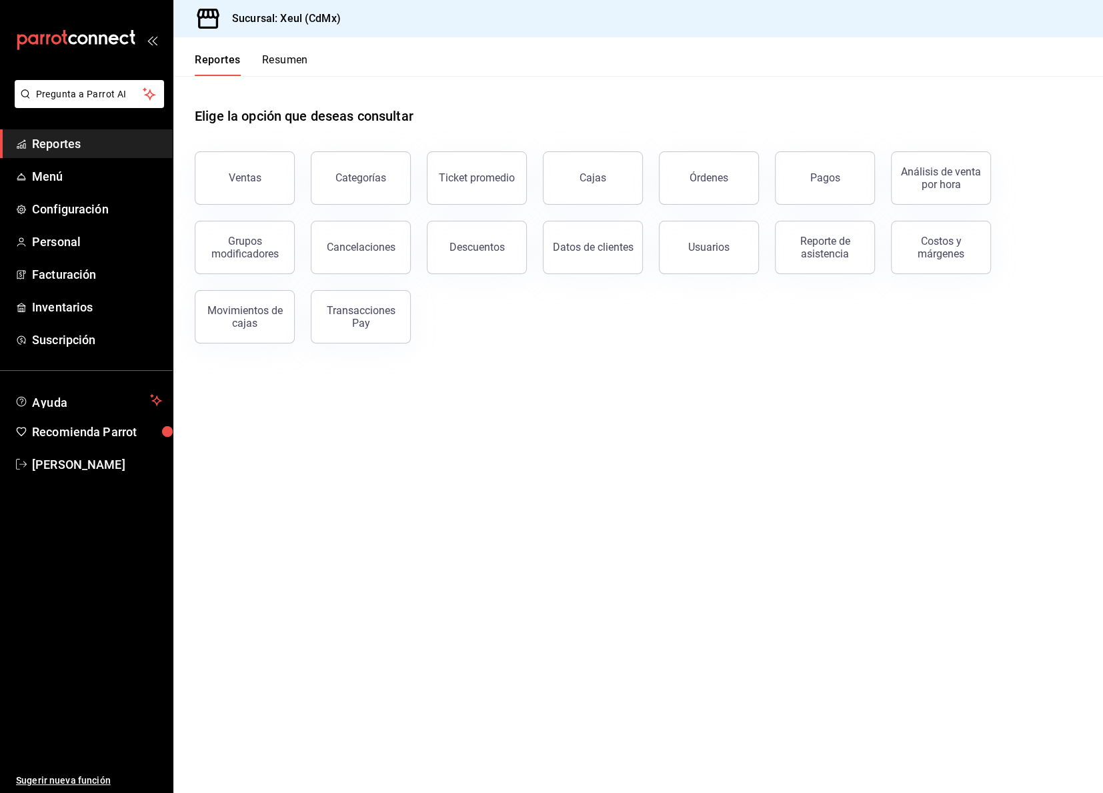
click at [299, 54] on button "Resumen" at bounding box center [285, 64] width 46 height 23
